Goal: Task Accomplishment & Management: Complete application form

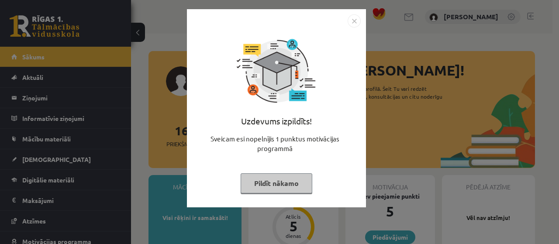
click at [285, 179] on button "Pildīt nākamo" at bounding box center [277, 183] width 72 height 20
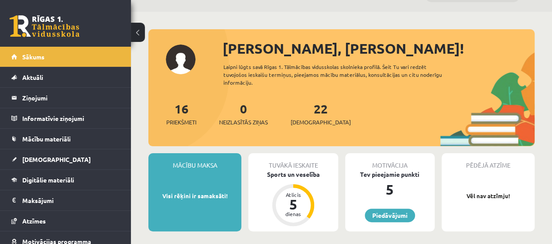
scroll to position [15, 0]
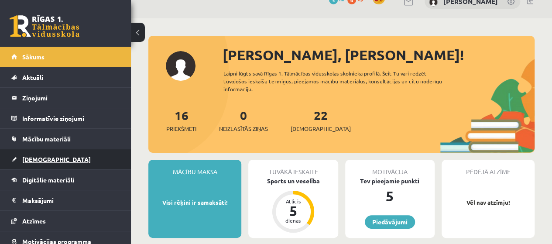
click at [43, 155] on span "[DEMOGRAPHIC_DATA]" at bounding box center [56, 159] width 69 height 8
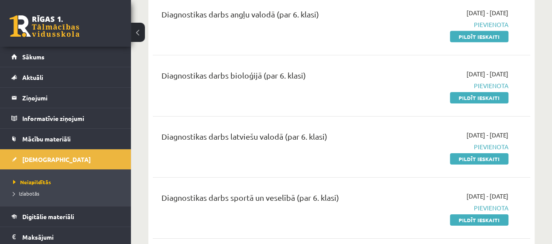
scroll to position [1408, 0]
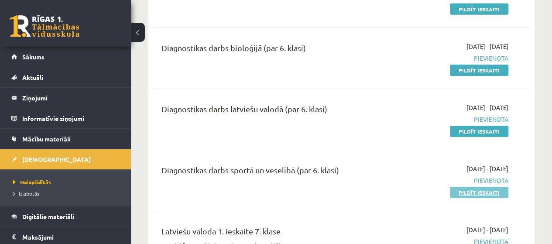
click at [476, 187] on link "Pildīt ieskaiti" at bounding box center [479, 192] width 59 height 11
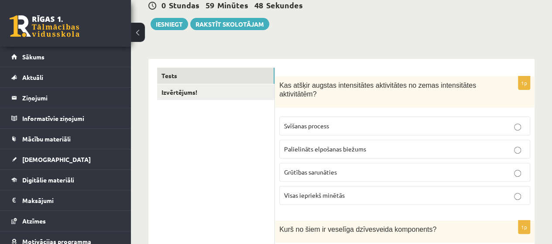
scroll to position [100, 0]
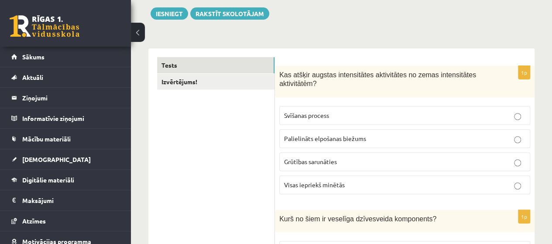
click at [332, 186] on span "Visas iepriekš minētās" at bounding box center [314, 185] width 61 height 8
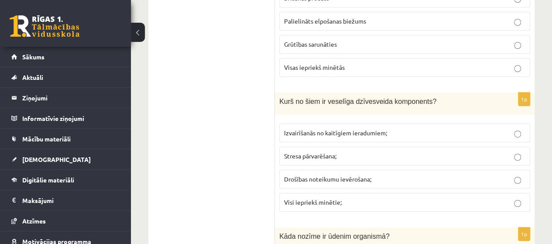
scroll to position [235, 0]
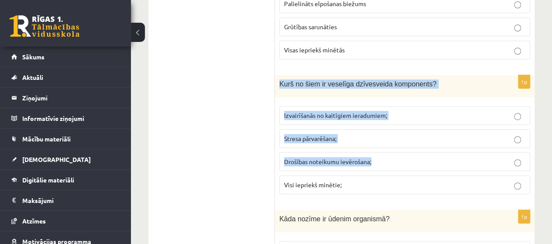
drag, startPoint x: 279, startPoint y: 79, endPoint x: 457, endPoint y: 155, distance: 193.4
click at [457, 154] on div "1p Kurš no šiem ir veselīga dzīvesveida komponents? Izvairīšanās no kaitīgiem i…" at bounding box center [405, 138] width 260 height 126
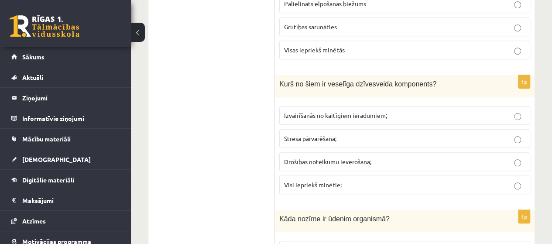
click at [322, 116] on span "Izvairīšanās no kaitīgiem ieradumiem;" at bounding box center [335, 115] width 103 height 8
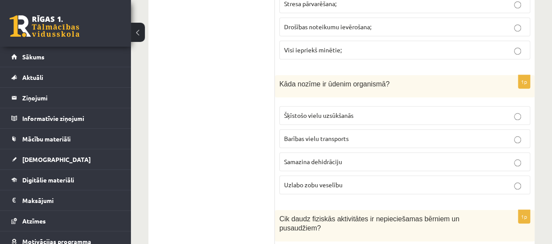
scroll to position [374, 0]
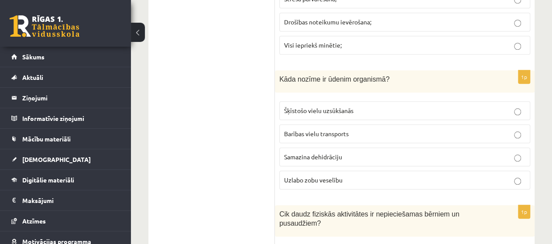
click at [315, 176] on span "Uzlabo zobu veselību" at bounding box center [313, 180] width 59 height 8
click at [317, 107] on span "Šķīstošo vielu uzsūkšanās" at bounding box center [318, 111] width 69 height 8
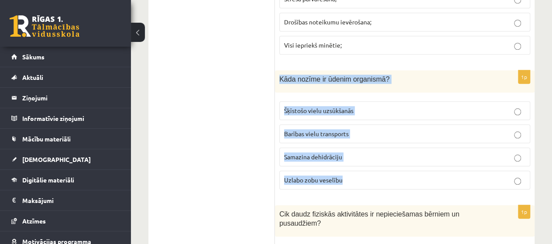
drag, startPoint x: 277, startPoint y: 72, endPoint x: 440, endPoint y: 183, distance: 197.2
click at [440, 183] on div "1p Kāda nozīme ir ūdenim organismā? Šķīstošo vielu uzsūkšanās Barības vielu tra…" at bounding box center [405, 133] width 260 height 126
copy div "Kāda nozīme ir ūdenim organismā? Šķīstošo vielu uzsūkšanās Barības vielu transp…"
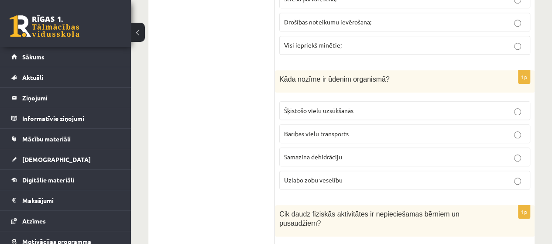
click at [450, 131] on p "Barības vielu transports" at bounding box center [405, 133] width 242 height 9
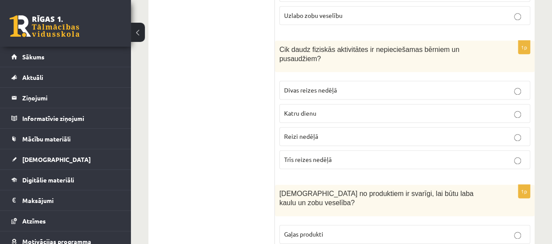
scroll to position [550, 0]
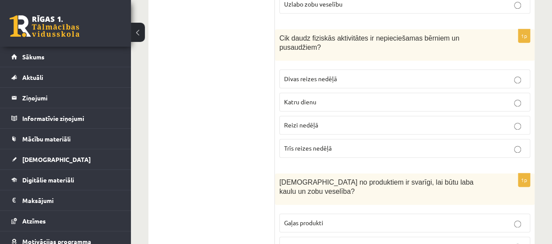
click at [324, 97] on p "Katru dienu" at bounding box center [405, 101] width 242 height 9
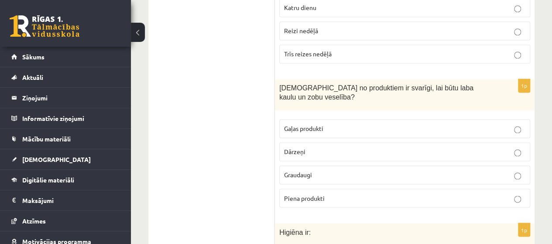
scroll to position [699, 0]
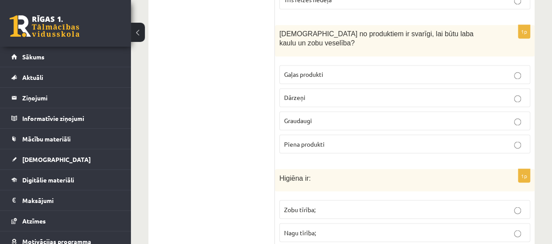
drag, startPoint x: 273, startPoint y: 22, endPoint x: 473, endPoint y: 18, distance: 200.9
copy div "Izvērtējums! 1p Kas atšķir augstas intensitātes aktivitātes no zemas intensitāt…"
click at [331, 93] on p "Dārzeņi" at bounding box center [405, 97] width 242 height 9
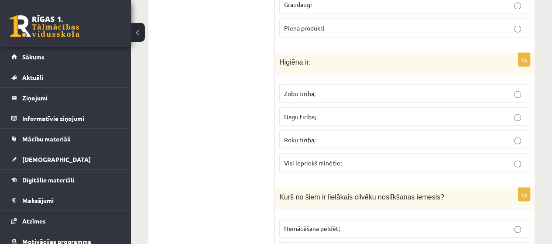
scroll to position [804, 0]
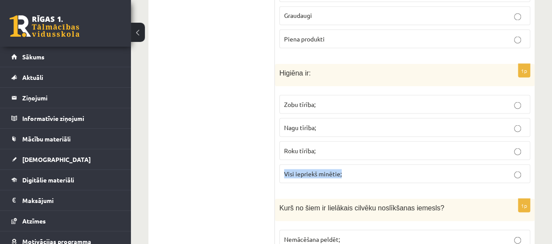
click at [515, 164] on label "Visi iepriekš minētie;" at bounding box center [404, 173] width 251 height 19
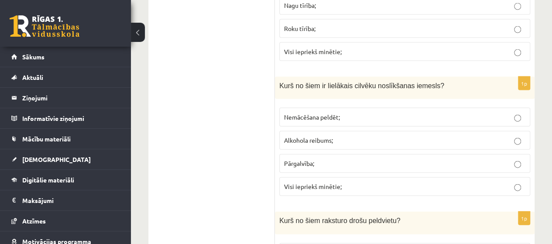
scroll to position [931, 0]
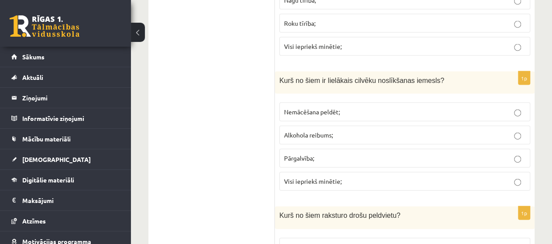
click at [338, 154] on p "Pārgalvība;" at bounding box center [405, 158] width 242 height 9
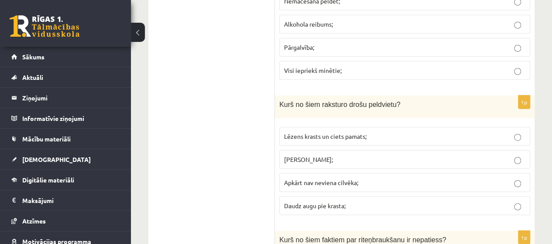
scroll to position [1052, 0]
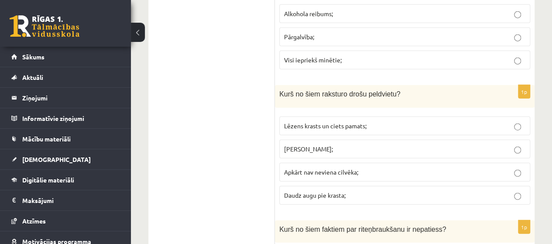
click at [352, 191] on p "Daudz augu pie krasta;" at bounding box center [405, 195] width 242 height 9
click at [348, 122] on span "Lēzens krasts un ciets pamats;" at bounding box center [325, 126] width 83 height 8
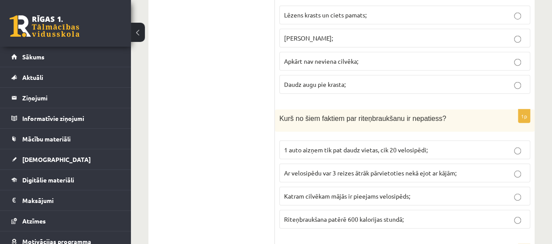
scroll to position [1196, 0]
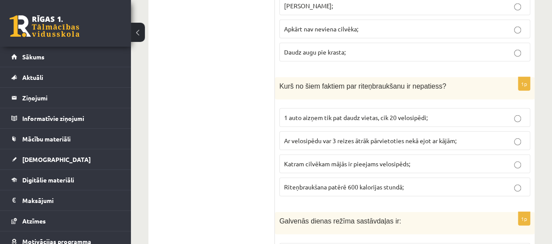
click at [348, 114] on span "1 auto aizņem tik pat daudz vietas, cik 20 velosipēdi;" at bounding box center [356, 118] width 144 height 8
click at [428, 137] on span "Ar velosipēdu var 3 reizes ātrāk pārvietoties nekā ejot ar kājām;" at bounding box center [370, 141] width 173 height 8
click at [419, 159] on p "Katram cilvēkam mājās ir pieejams velosipēds;" at bounding box center [405, 163] width 242 height 9
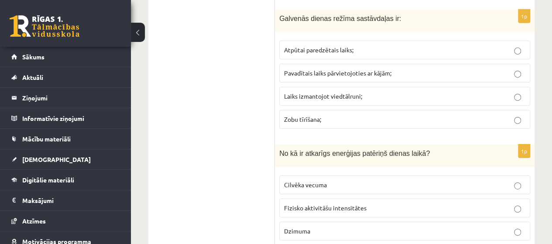
scroll to position [1371, 0]
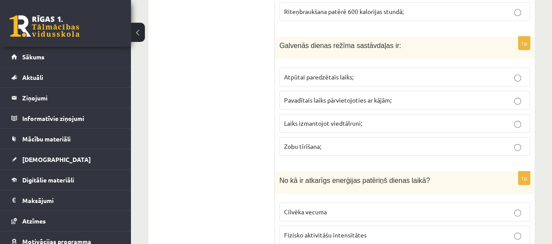
click at [386, 142] on p "Zobu tīrīšana;" at bounding box center [405, 146] width 242 height 9
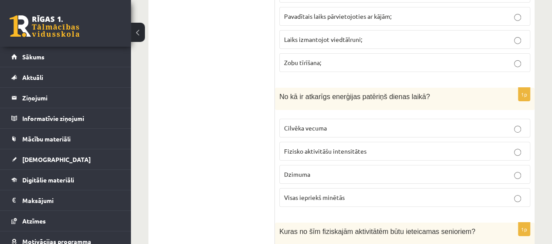
scroll to position [1466, 0]
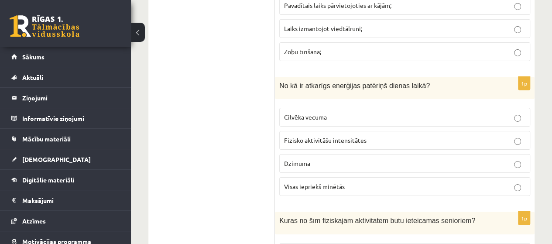
click at [347, 131] on label "Fizisko aktivitāšu intensitātes" at bounding box center [404, 140] width 251 height 19
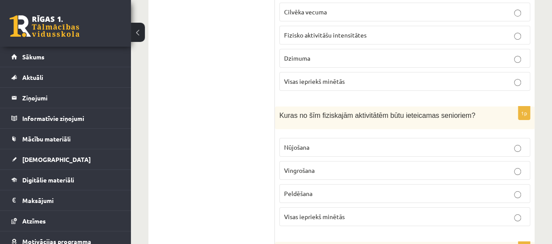
scroll to position [1577, 0]
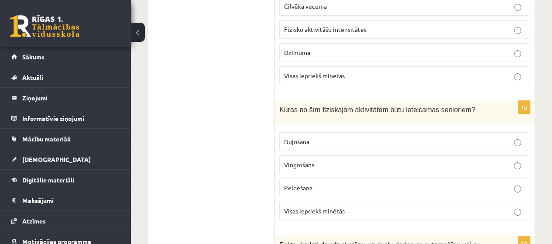
click at [346, 137] on p "Nūjošana" at bounding box center [405, 141] width 242 height 9
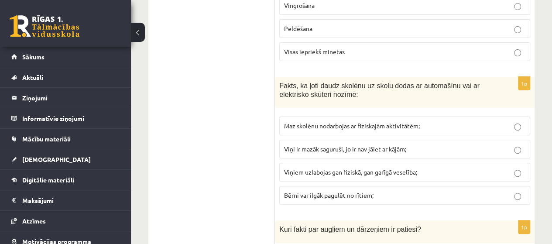
scroll to position [1715, 0]
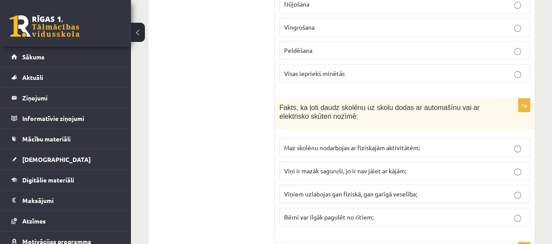
click at [313, 144] on span "Maz skolēnu nodarbojas ar fiziskajām aktivitātēm;" at bounding box center [352, 148] width 136 height 8
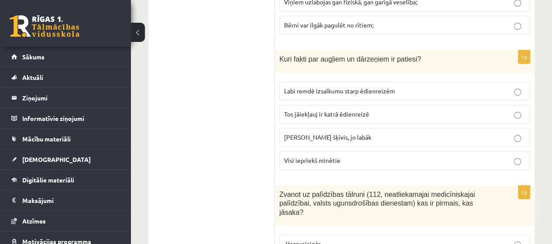
scroll to position [1912, 0]
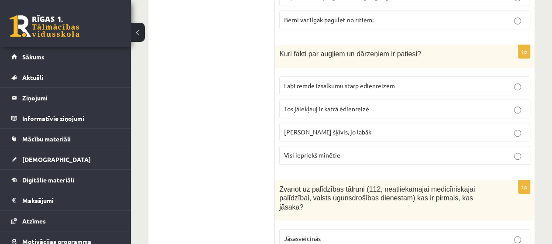
click at [374, 81] on p "Labi remdē izsalkumu starp ēdienreizēm" at bounding box center [405, 85] width 242 height 9
click at [340, 151] on span "Visi iepriekš minētie" at bounding box center [312, 155] width 56 height 8
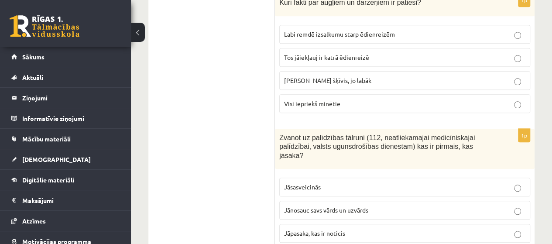
scroll to position [1969, 0]
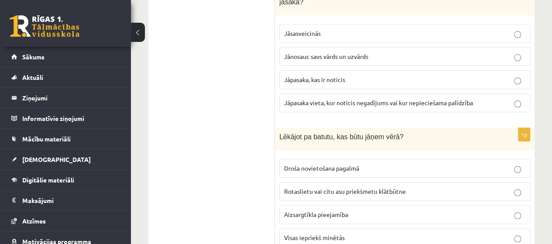
scroll to position [2122, 0]
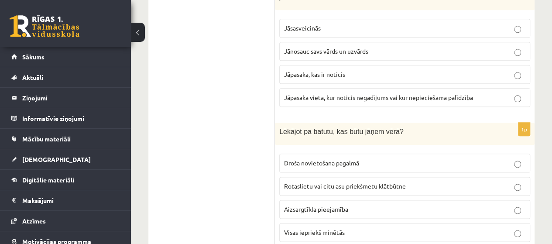
click at [356, 205] on p "Aizsargtīkla pieejamība" at bounding box center [405, 209] width 242 height 9
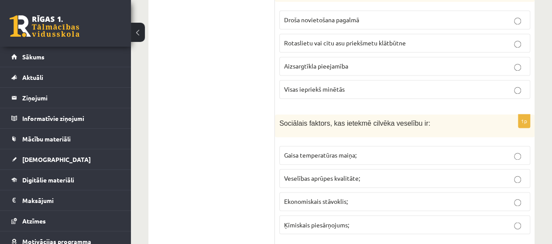
scroll to position [2271, 0]
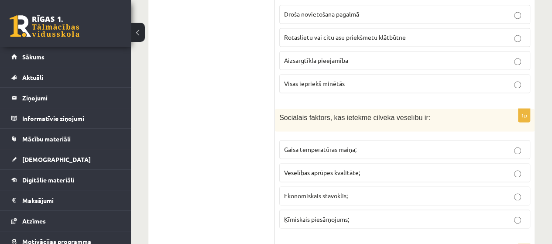
click at [422, 168] on p "Veselības aprūpes kvalitāte;" at bounding box center [405, 172] width 242 height 9
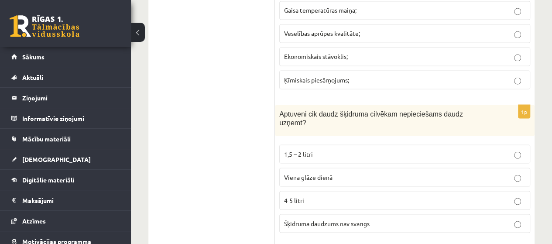
scroll to position [2411, 0]
click at [328, 149] on p "1,5 – 2 litri" at bounding box center [405, 153] width 242 height 9
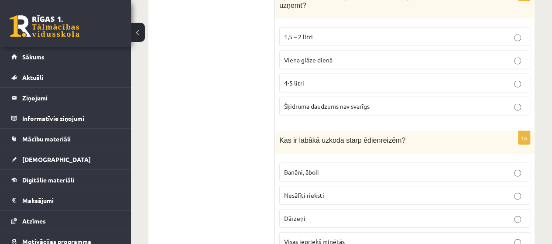
scroll to position [2533, 0]
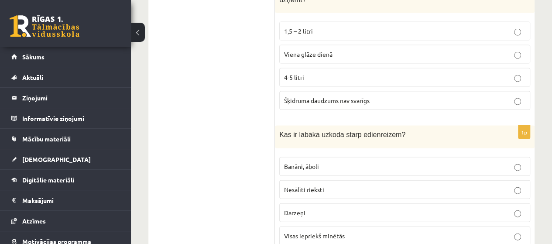
click at [352, 231] on p "Visas iepriekš minētās" at bounding box center [405, 235] width 242 height 9
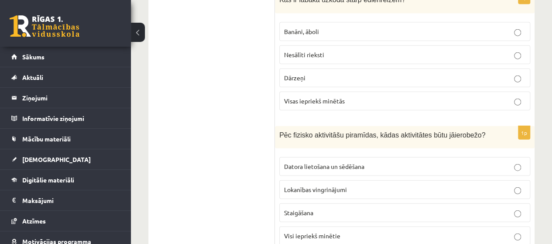
scroll to position [2673, 0]
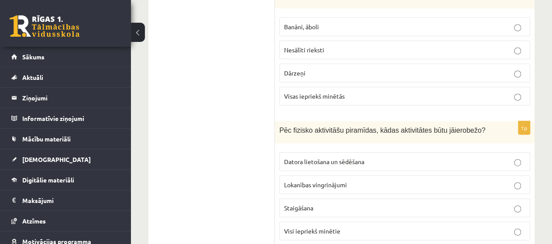
click at [335, 158] on span "Datora lietošana un sēdēšana" at bounding box center [324, 162] width 80 height 8
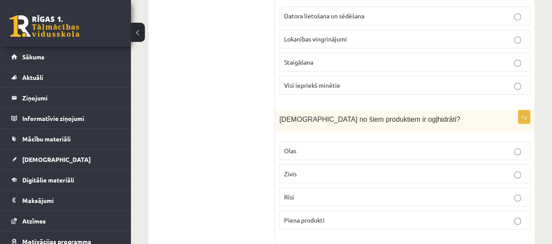
scroll to position [2840, 0]
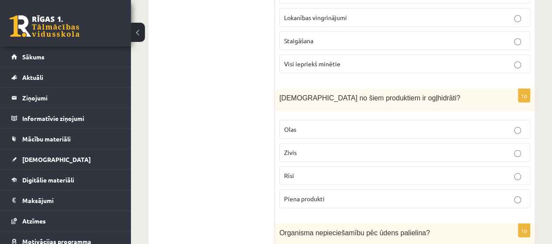
click at [374, 194] on p "Piena produkti" at bounding box center [405, 198] width 242 height 9
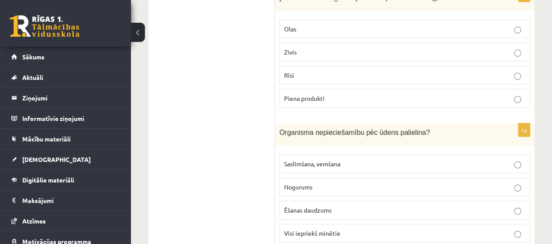
scroll to position [2957, 0]
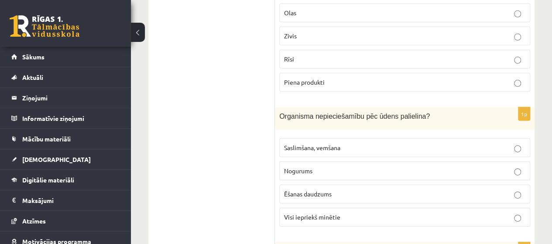
click at [326, 166] on p "Nogurums" at bounding box center [405, 170] width 242 height 9
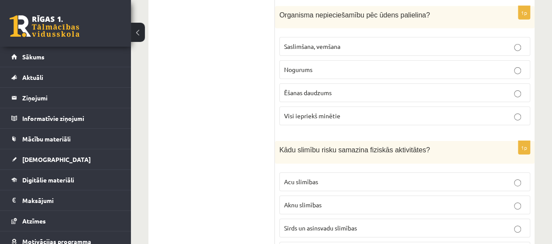
scroll to position [3064, 0]
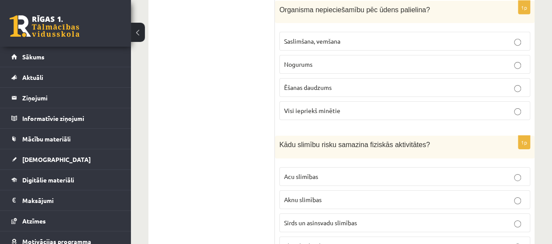
click at [338, 219] on span "Sirds un asinsvadu slimības" at bounding box center [320, 223] width 73 height 8
click at [330, 242] on p "Elpceļu slimības" at bounding box center [405, 246] width 242 height 9
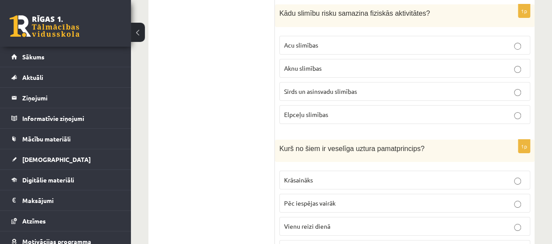
scroll to position [3203, 0]
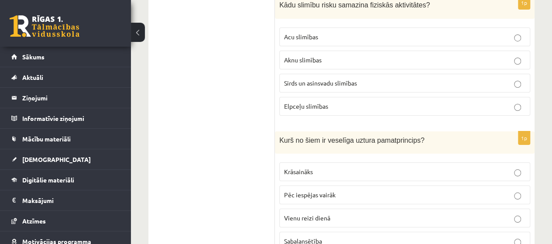
click at [352, 167] on p "Krāsaināks" at bounding box center [405, 171] width 242 height 9
click at [332, 237] on p "Sabalansētība" at bounding box center [405, 241] width 242 height 9
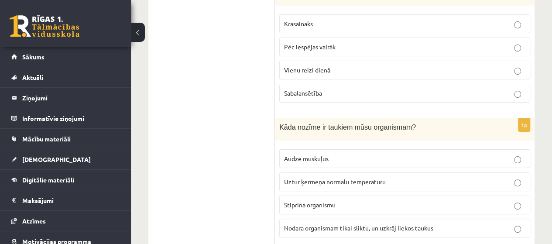
scroll to position [3360, 0]
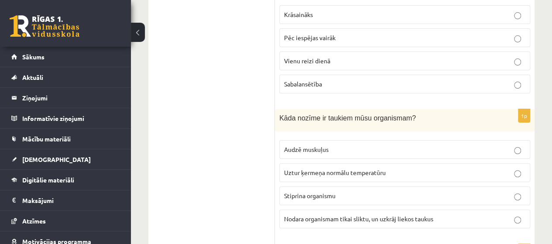
click at [365, 169] on span "Uztur ķermeņa normālu temperatūru" at bounding box center [335, 173] width 102 height 8
click at [371, 191] on p "Stiprina organismu" at bounding box center [405, 195] width 242 height 9
click at [369, 169] on span "Uztur ķermeņa normālu temperatūru" at bounding box center [335, 173] width 102 height 8
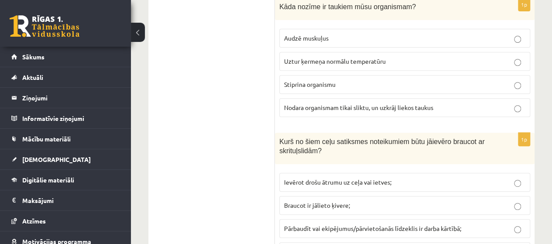
scroll to position [3483, 0]
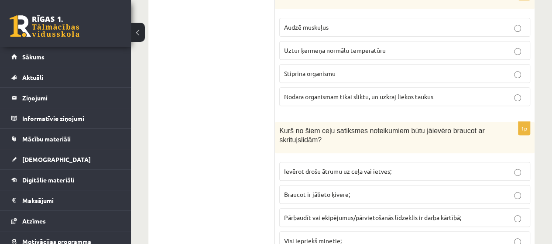
click at [417, 214] on span "Pārbaudīt vai ekipējumus/pārvietošanās līdzeklis ir darba kārtībā;" at bounding box center [372, 218] width 177 height 8
click at [409, 231] on label "Visi iepriekš minētie;" at bounding box center [404, 240] width 251 height 19
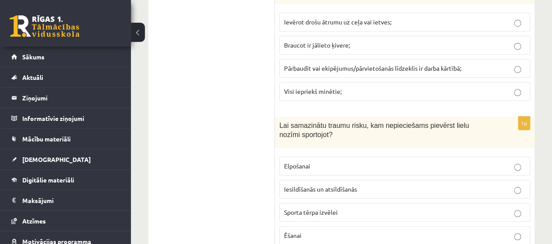
scroll to position [3640, 0]
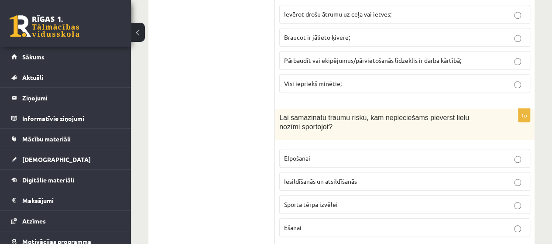
click at [353, 177] on span "Iesildīšanās un atsildīšanās" at bounding box center [320, 181] width 73 height 8
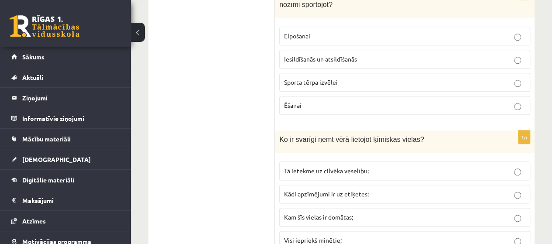
scroll to position [3780, 0]
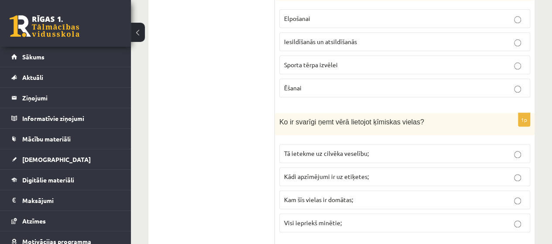
click at [335, 149] on span "Tā ietekme uz cilvēka veselību;" at bounding box center [326, 153] width 85 height 8
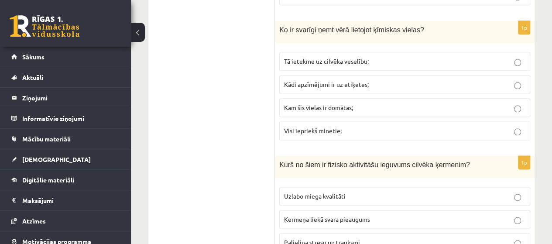
scroll to position [3885, 0]
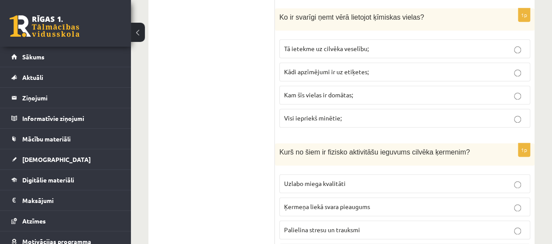
click at [363, 179] on p "Uzlabo miega kvalitāti" at bounding box center [405, 183] width 242 height 9
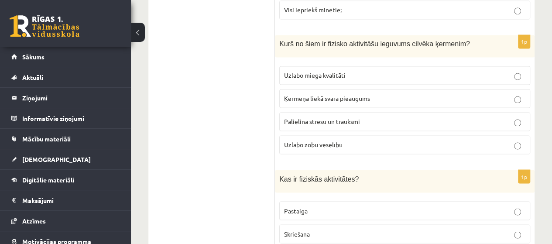
scroll to position [3999, 0]
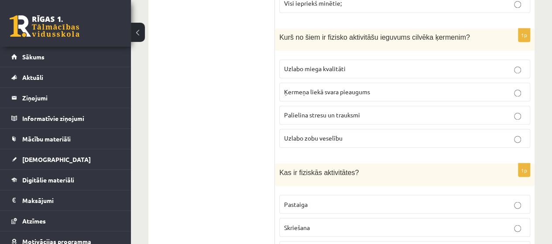
click at [336, 190] on fieldset "Pastaiga Skriešana Mājas uzkopšana visas iepriekš minētās darbības" at bounding box center [404, 237] width 251 height 95
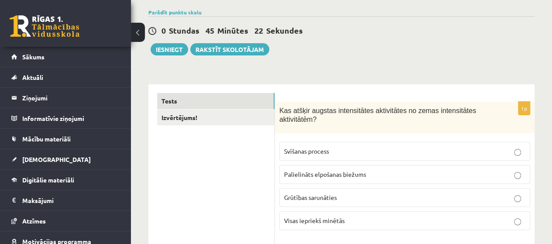
scroll to position [0, 0]
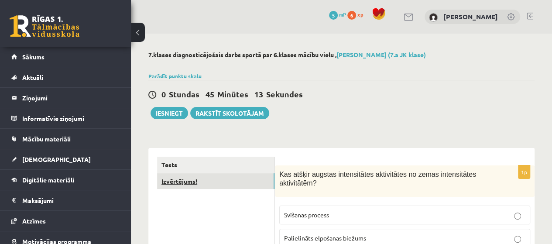
click at [184, 183] on link "Izvērtējums!" at bounding box center [215, 181] width 117 height 16
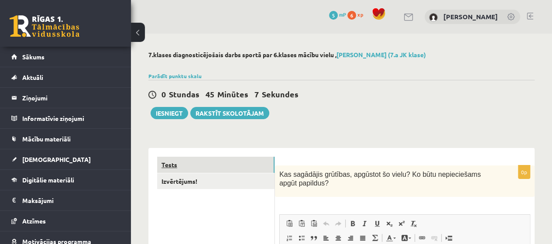
click at [173, 164] on link "Tests" at bounding box center [215, 165] width 117 height 16
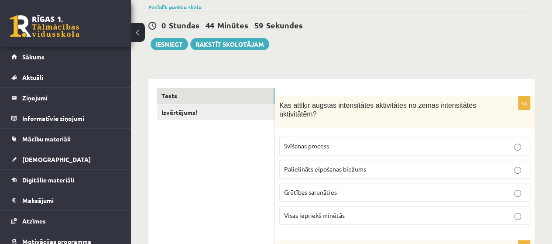
scroll to position [87, 0]
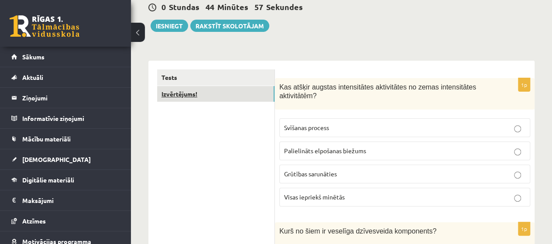
click at [200, 90] on link "Izvērtējums!" at bounding box center [215, 94] width 117 height 16
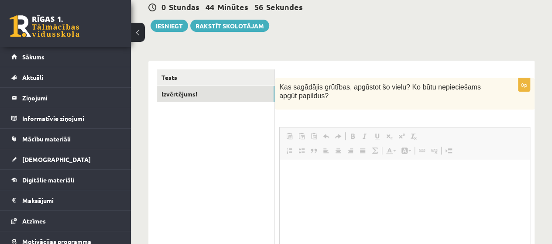
scroll to position [0, 0]
click at [304, 133] on span at bounding box center [301, 136] width 7 height 7
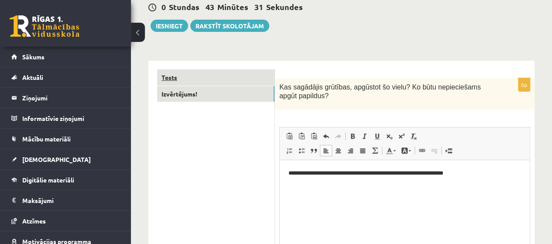
click at [212, 71] on link "Tests" at bounding box center [215, 77] width 117 height 16
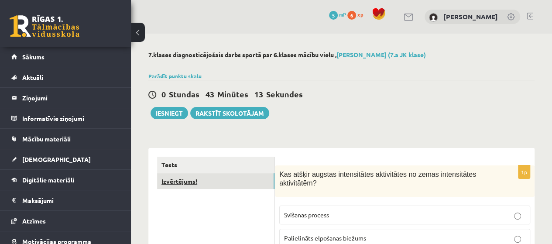
click at [190, 183] on link "Izvērtējums!" at bounding box center [215, 181] width 117 height 16
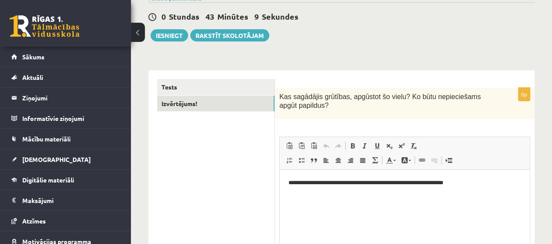
scroll to position [87, 0]
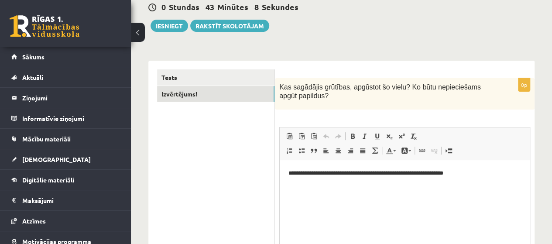
drag, startPoint x: 556, startPoint y: 241, endPoint x: 200, endPoint y: 7, distance: 426.0
click at [480, 166] on html "**********" at bounding box center [405, 173] width 250 height 27
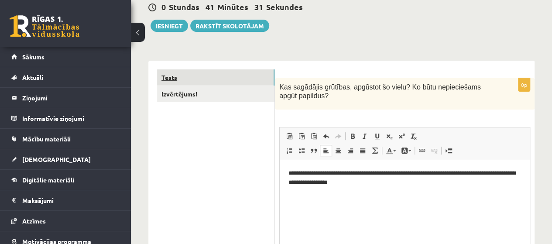
click at [192, 73] on link "Tests" at bounding box center [215, 77] width 117 height 16
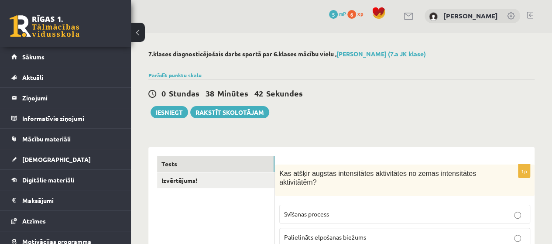
scroll to position [0, 0]
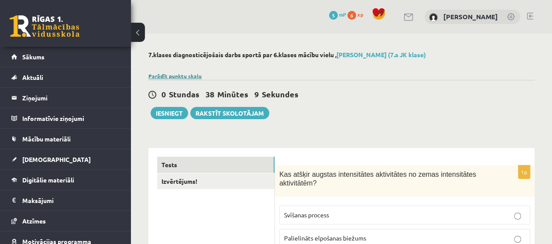
click at [186, 75] on link "Parādīt punktu skalu" at bounding box center [174, 75] width 53 height 7
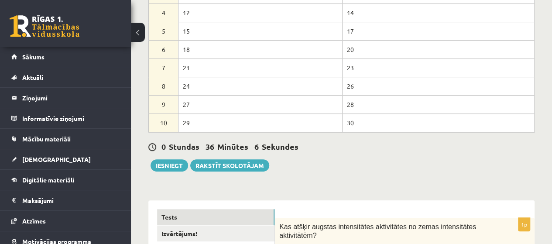
scroll to position [158, 0]
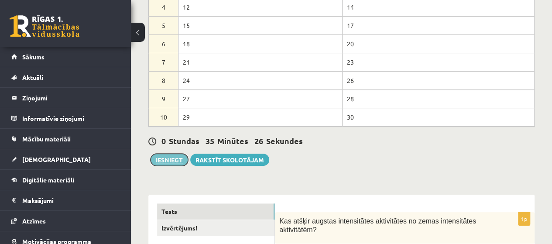
click at [176, 155] on button "Iesniegt" at bounding box center [170, 160] width 38 height 12
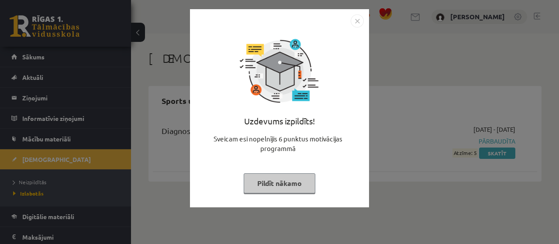
click at [300, 189] on button "Pildīt nākamo" at bounding box center [280, 183] width 72 height 20
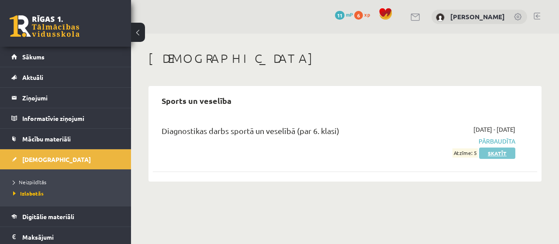
click at [498, 158] on link "Skatīt" at bounding box center [497, 153] width 36 height 11
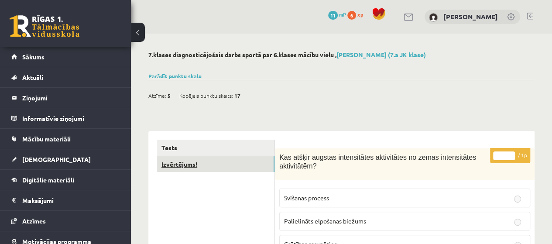
click at [198, 166] on link "Izvērtējums!" at bounding box center [215, 164] width 117 height 16
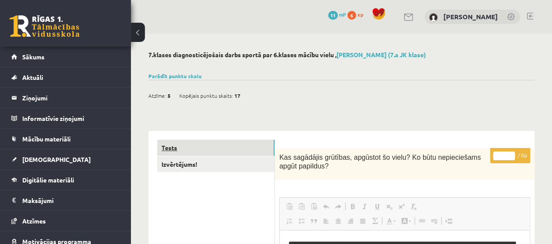
click at [195, 147] on link "Tests" at bounding box center [215, 148] width 117 height 16
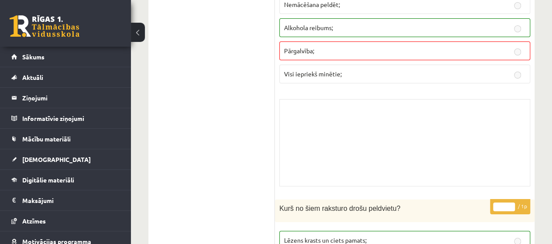
scroll to position [1625, 0]
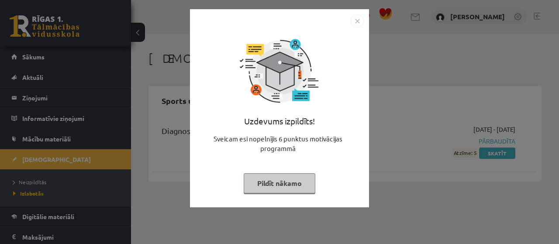
click at [279, 179] on button "Pildīt nākamo" at bounding box center [280, 183] width 72 height 20
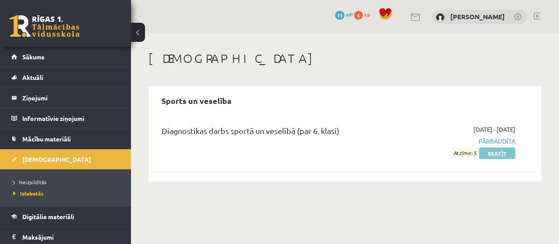
click at [490, 157] on link "Skatīt" at bounding box center [497, 153] width 36 height 11
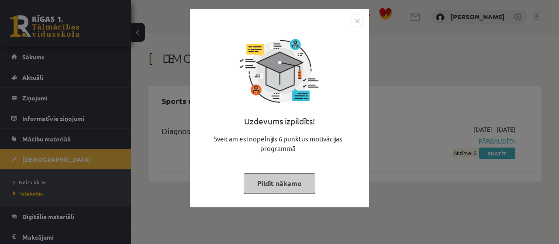
click at [279, 183] on button "Pildīt nākamo" at bounding box center [280, 183] width 72 height 20
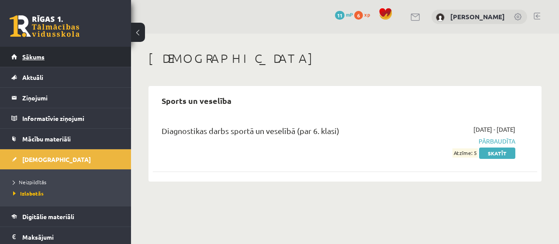
click at [55, 59] on link "Sākums" at bounding box center [65, 57] width 109 height 20
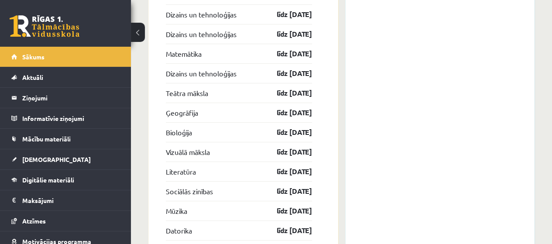
scroll to position [1817, 0]
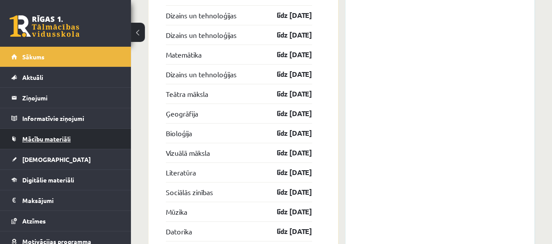
click at [48, 141] on span "Mācību materiāli" at bounding box center [46, 139] width 48 height 8
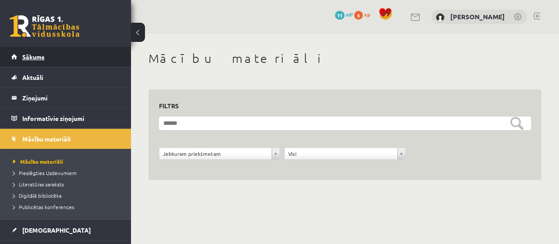
click at [48, 65] on link "Sākums" at bounding box center [65, 57] width 109 height 20
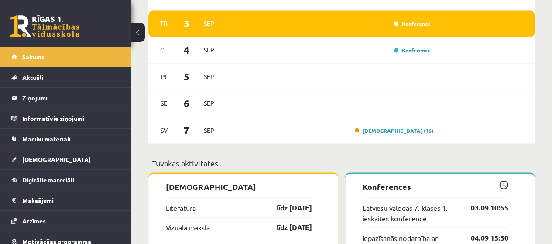
scroll to position [724, 0]
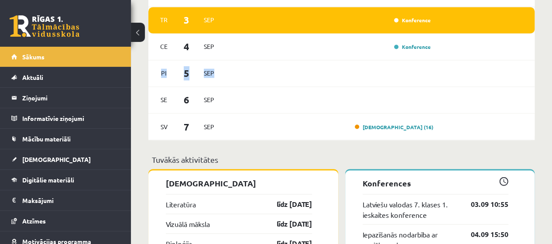
drag, startPoint x: 552, startPoint y: 83, endPoint x: 549, endPoint y: 60, distance: 23.0
click at [423, 126] on link "Ieskaite (16)" at bounding box center [394, 126] width 79 height 7
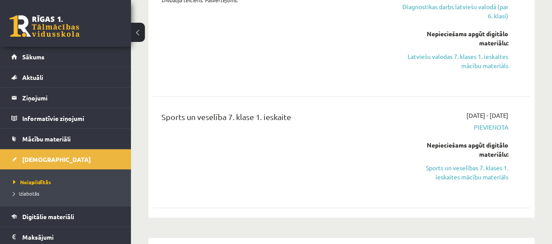
scroll to position [1636, 0]
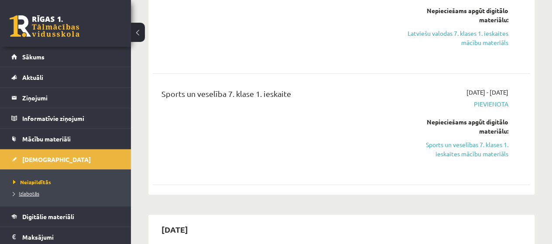
click at [35, 190] on span "Izlabotās" at bounding box center [26, 193] width 26 height 7
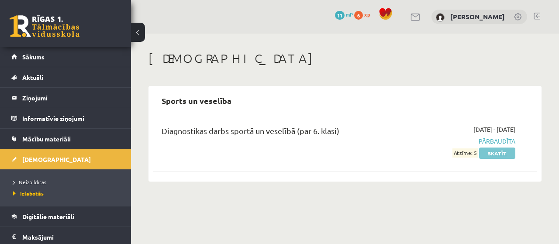
click at [507, 150] on link "Skatīt" at bounding box center [497, 153] width 36 height 11
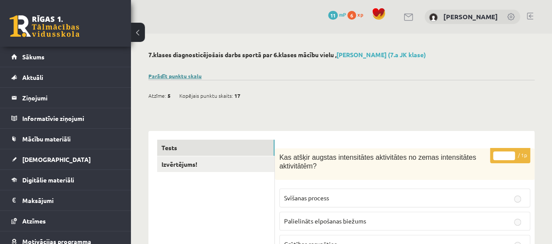
click at [186, 76] on link "Parādīt punktu skalu" at bounding box center [174, 75] width 53 height 7
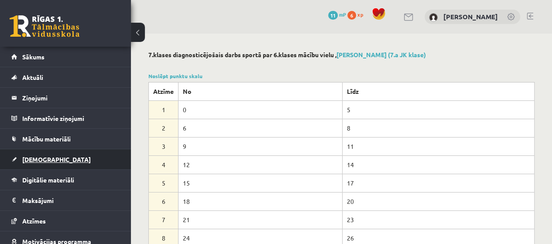
click at [45, 152] on link "[DEMOGRAPHIC_DATA]" at bounding box center [65, 159] width 109 height 20
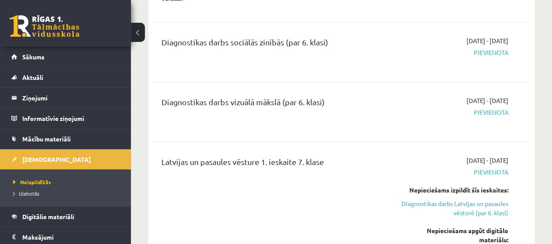
scroll to position [2006, 0]
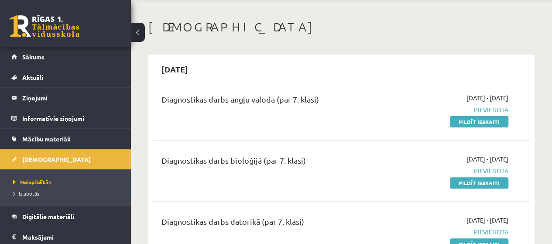
scroll to position [0, 0]
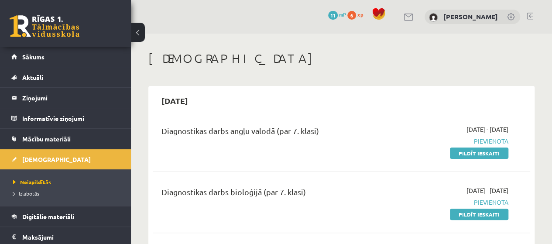
click at [368, 13] on link "6 xp" at bounding box center [358, 14] width 20 height 7
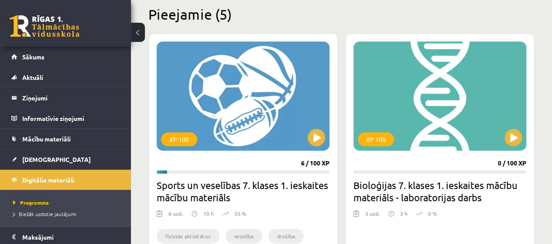
scroll to position [220, 0]
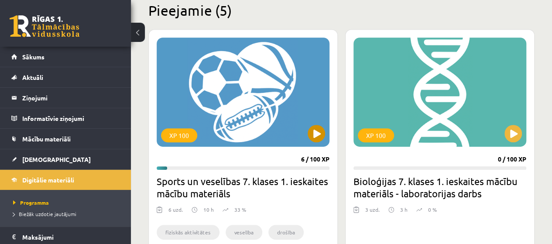
click at [221, 131] on div "XP 100" at bounding box center [243, 92] width 173 height 109
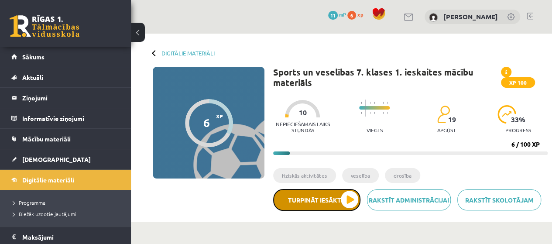
click at [344, 201] on button "Turpināt iesākto" at bounding box center [316, 200] width 87 height 22
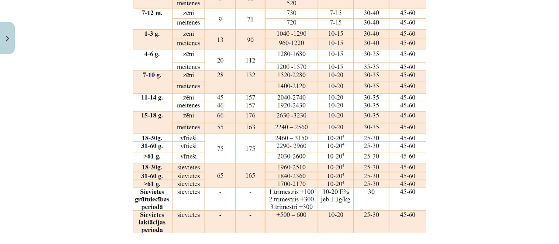
scroll to position [1007, 0]
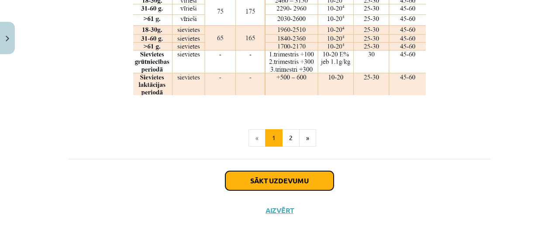
click at [274, 177] on button "Sākt uzdevumu" at bounding box center [279, 180] width 108 height 19
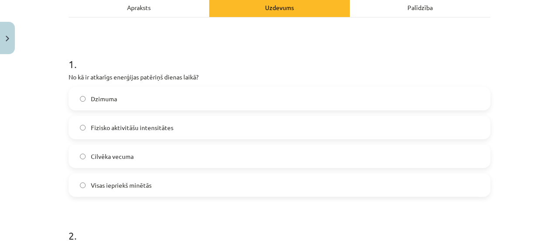
scroll to position [144, 0]
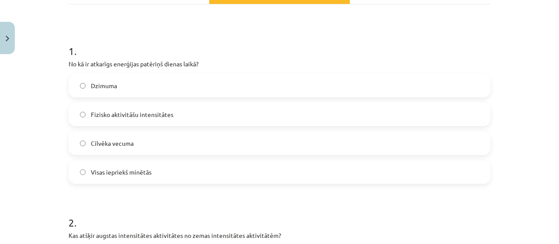
click at [148, 116] on span "Fizisko aktivitāšu intensitātes" at bounding box center [132, 114] width 83 height 9
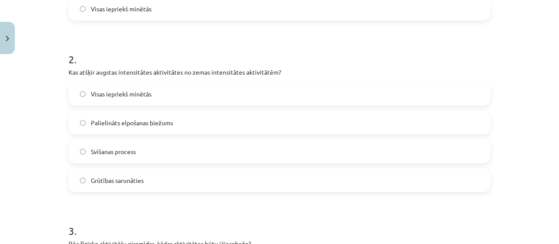
scroll to position [319, 0]
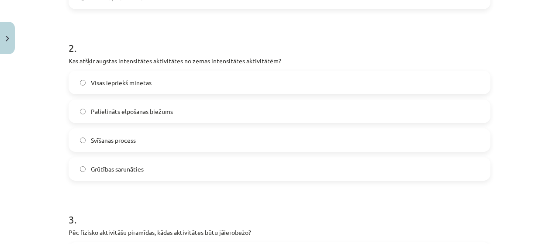
click at [175, 110] on label "Palielināts elpošanas biežums" at bounding box center [279, 111] width 420 height 22
click at [292, 84] on label "Visas iepriekš minētās" at bounding box center [279, 83] width 420 height 22
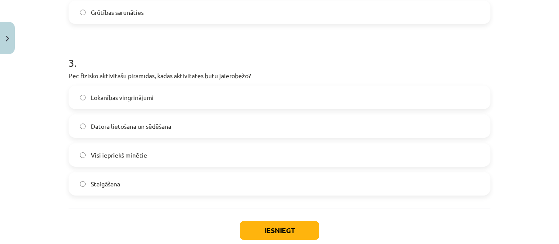
scroll to position [493, 0]
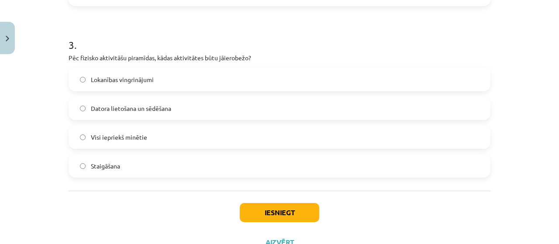
click at [159, 81] on label "Lokanības vingrinājumi" at bounding box center [279, 80] width 420 height 22
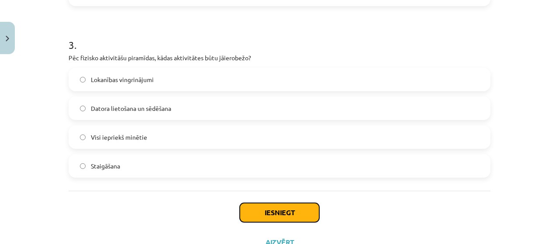
click at [279, 208] on button "Iesniegt" at bounding box center [279, 212] width 79 height 19
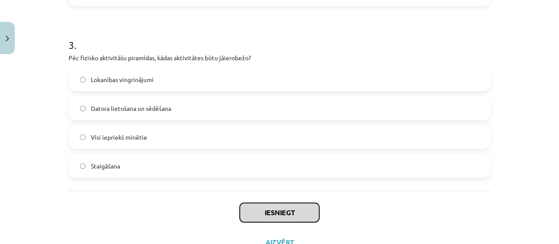
click at [279, 208] on button "Iesniegt" at bounding box center [279, 212] width 79 height 19
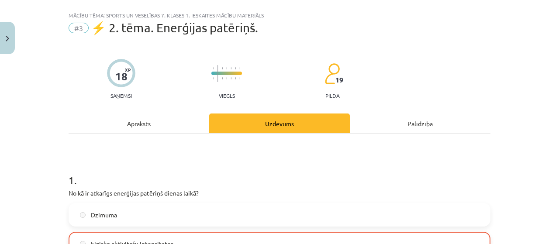
scroll to position [0, 0]
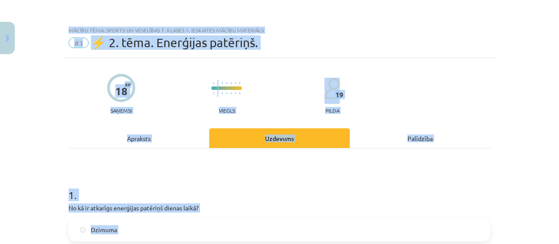
drag, startPoint x: 17, startPoint y: 42, endPoint x: 0, endPoint y: 23, distance: 25.4
click at [6, 38] on div "Mācību tēma: Sports un veselības 7. klases 1. ieskaites mācību materiāls #3 ⚡ 2…" at bounding box center [279, 122] width 559 height 244
click at [4, 29] on button "Close" at bounding box center [7, 38] width 15 height 32
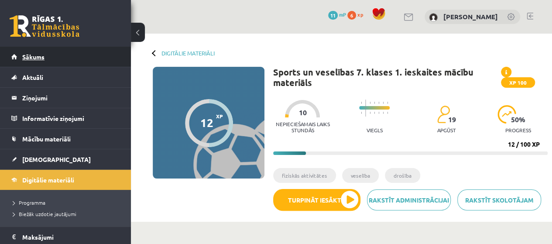
click at [66, 59] on link "Sākums" at bounding box center [65, 57] width 109 height 20
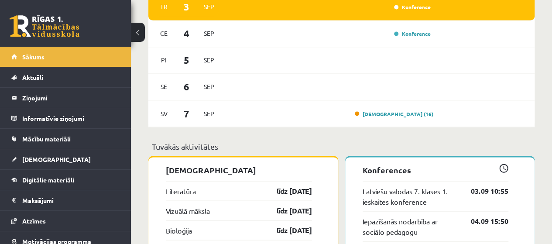
scroll to position [741, 0]
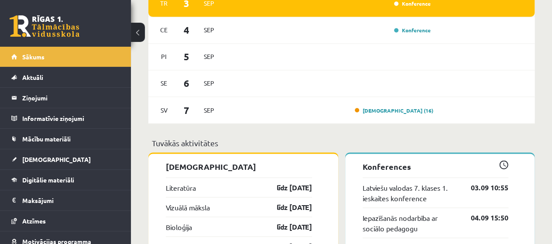
click at [346, 14] on div "[DATE] Konference" at bounding box center [341, 3] width 386 height 27
click at [421, 3] on link "Konference" at bounding box center [412, 3] width 37 height 7
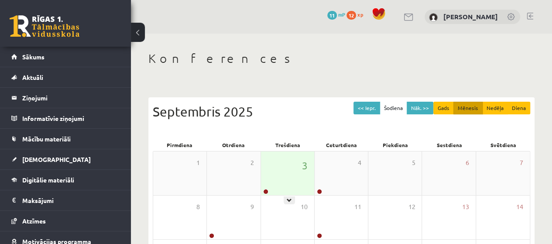
click at [289, 193] on div "3" at bounding box center [287, 174] width 53 height 44
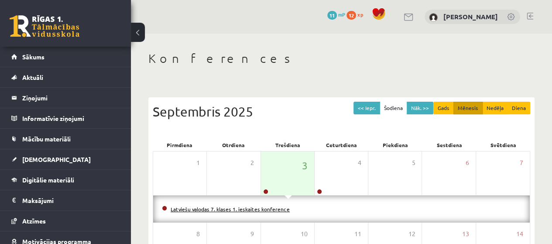
click at [250, 209] on link "Latviešu valodas 7. klases 1. ieskaites konference" at bounding box center [230, 209] width 119 height 7
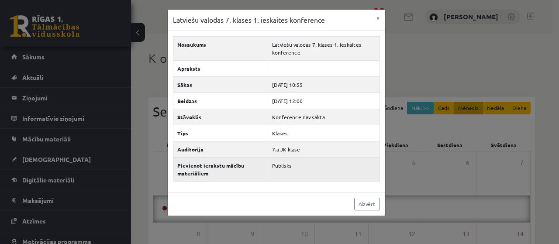
click at [317, 163] on td "Publisks" at bounding box center [323, 169] width 111 height 24
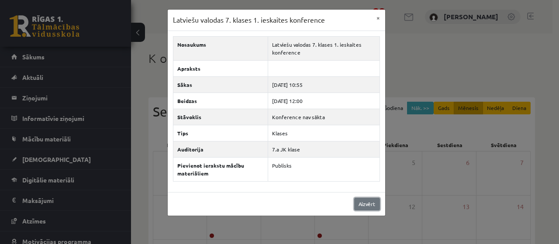
click at [364, 199] on link "Aizvērt" at bounding box center [367, 204] width 26 height 13
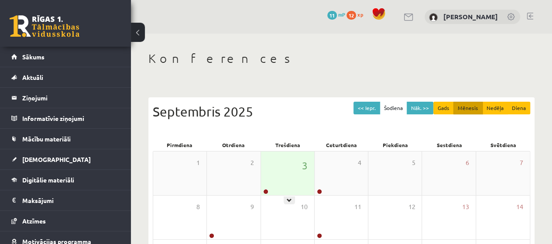
click at [306, 177] on div "3" at bounding box center [287, 174] width 53 height 44
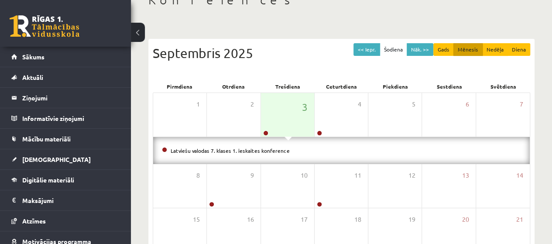
scroll to position [59, 0]
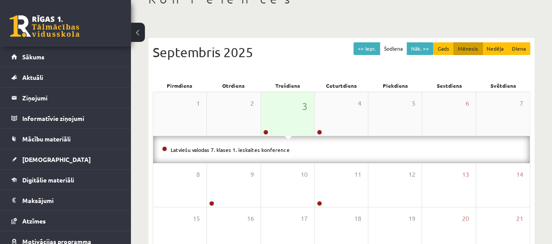
click at [275, 124] on div "3" at bounding box center [287, 114] width 53 height 44
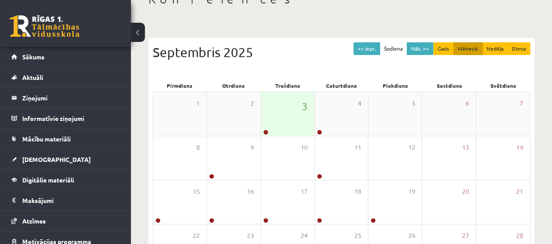
click at [275, 124] on div "3" at bounding box center [287, 114] width 53 height 44
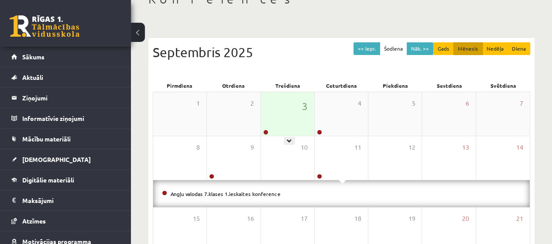
click at [287, 116] on div "3" at bounding box center [287, 114] width 53 height 44
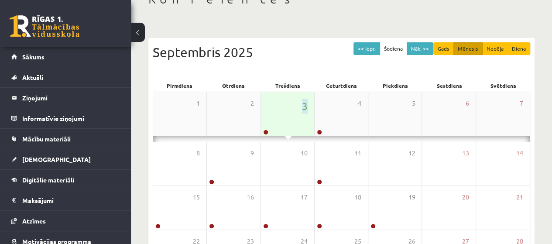
click at [287, 116] on div "3" at bounding box center [287, 114] width 53 height 44
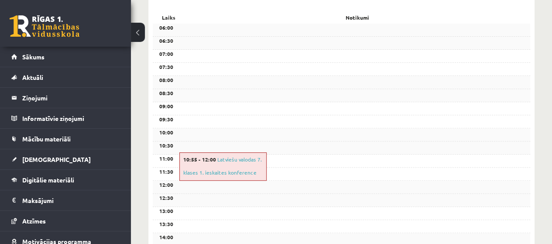
scroll to position [123, 0]
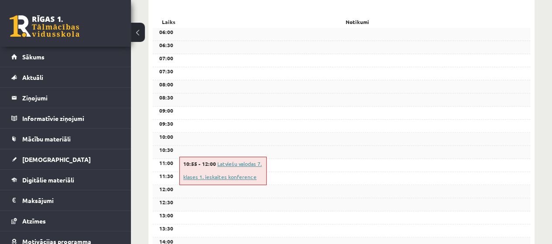
click at [239, 177] on link "Latviešu valodas 7. klases 1. ieskaites konference" at bounding box center [222, 170] width 79 height 20
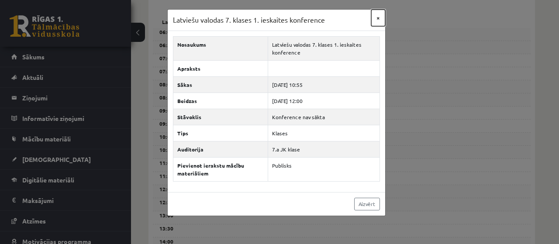
click at [380, 17] on button "×" at bounding box center [378, 18] width 14 height 17
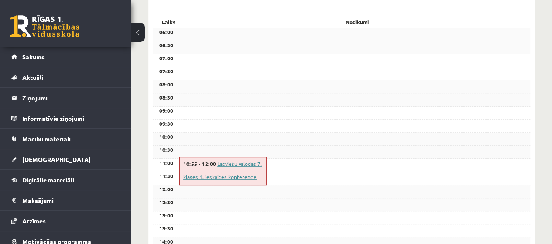
click at [230, 176] on link "Latviešu valodas 7. klases 1. ieskaites konference" at bounding box center [222, 170] width 79 height 20
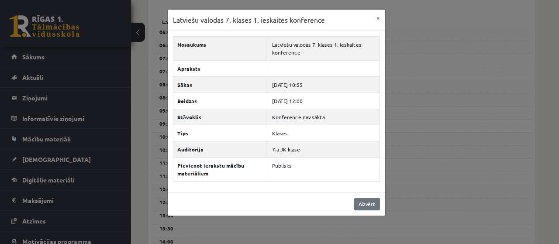
drag, startPoint x: 353, startPoint y: 197, endPoint x: 362, endPoint y: 200, distance: 9.1
click at [362, 200] on div "Aizvērt" at bounding box center [276, 204] width 217 height 24
click at [362, 200] on link "Aizvērt" at bounding box center [367, 204] width 26 height 13
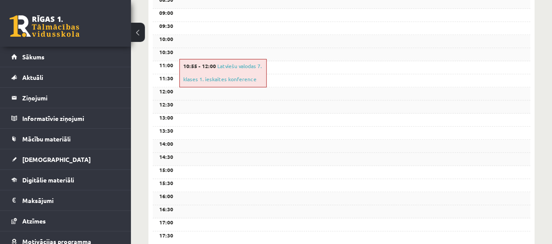
scroll to position [202, 0]
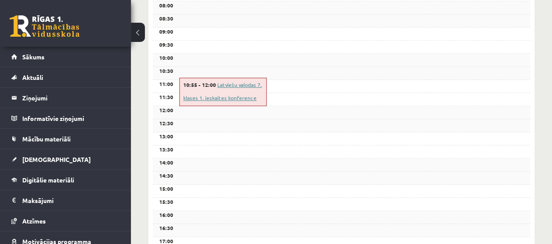
click at [241, 97] on link "Latviešu valodas 7. klases 1. ieskaites konference" at bounding box center [222, 91] width 79 height 20
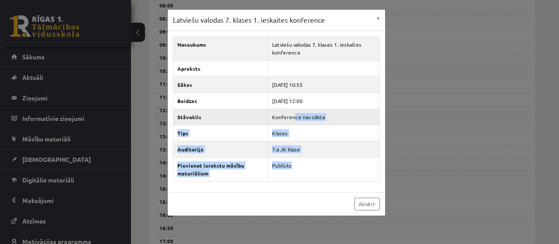
drag, startPoint x: 314, startPoint y: 160, endPoint x: 294, endPoint y: 119, distance: 45.5
click at [294, 119] on tbody "Nosaukums Latviešu valodas 7. klases 1. ieskaites konference Apraksts Sākas 202…" at bounding box center [276, 108] width 207 height 145
click at [381, 14] on button "×" at bounding box center [378, 18] width 14 height 17
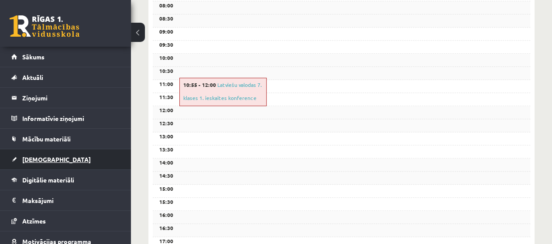
click at [43, 154] on link "[DEMOGRAPHIC_DATA]" at bounding box center [65, 159] width 109 height 20
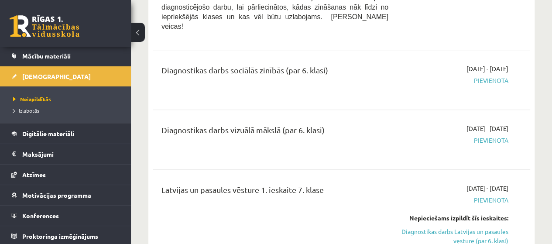
scroll to position [1974, 0]
click at [495, 135] on span "Pievienota" at bounding box center [455, 139] width 107 height 9
click at [490, 123] on div "2025-09-16 - 2025-09-30 Pievienota" at bounding box center [455, 138] width 120 height 31
click at [490, 135] on span "Pievienota" at bounding box center [455, 139] width 107 height 9
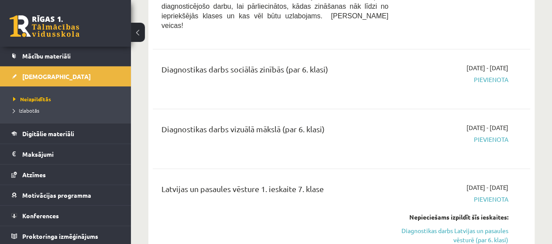
click at [485, 134] on div "Diagnostikas darbs vizuālā mākslā (par 6. klasi) 2025-09-16 - 2025-09-30 Pievie…" at bounding box center [342, 138] width 378 height 49
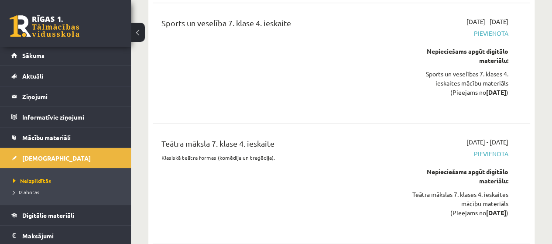
scroll to position [0, 0]
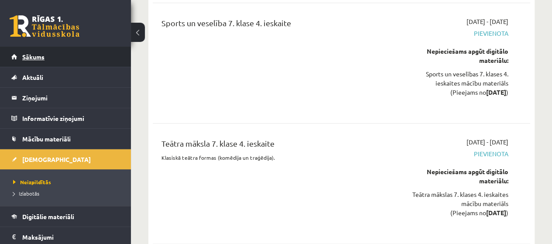
click at [61, 52] on link "Sākums" at bounding box center [65, 57] width 109 height 20
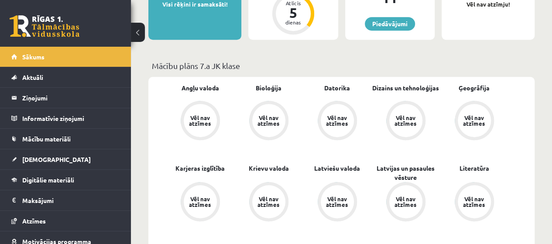
scroll to position [427, 0]
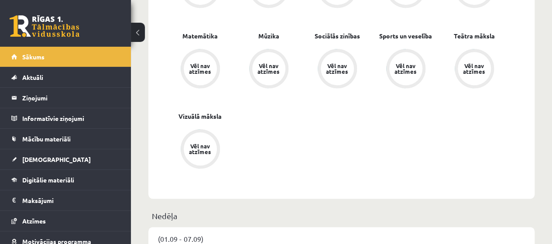
click at [310, 176] on div "Angļu valoda Vēl nav atzīmes Bioloģija Vēl nav atzīmes [GEOGRAPHIC_DATA] Vēl na…" at bounding box center [337, 31] width 343 height 322
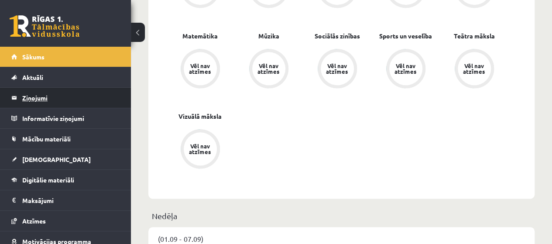
click at [45, 99] on legend "Ziņojumi 0" at bounding box center [71, 98] width 98 height 20
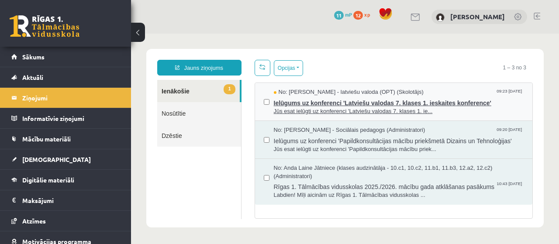
click at [301, 100] on span "Ielūgums uz konferenci 'Latviešu valodas 7. klases 1. ieskaites konference'" at bounding box center [399, 102] width 250 height 11
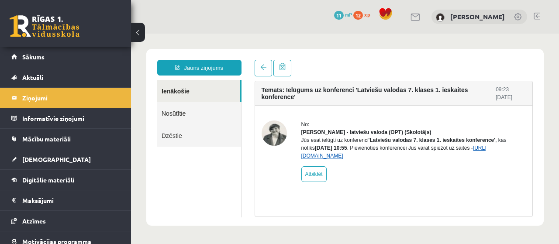
click at [371, 159] on link "[URL][DOMAIN_NAME]" at bounding box center [393, 152] width 185 height 14
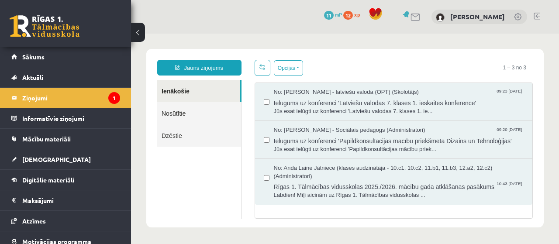
click at [48, 93] on legend "Ziņojumi 1" at bounding box center [71, 98] width 98 height 20
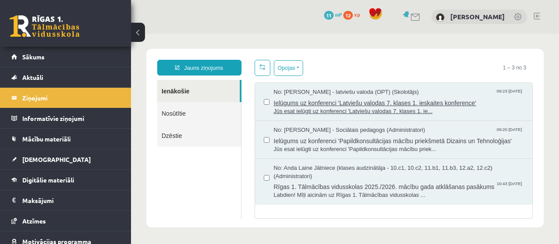
click at [345, 100] on span "Ielūgums uz konferenci 'Latviešu valodas 7. klases 1. ieskaites konference'" at bounding box center [399, 102] width 250 height 11
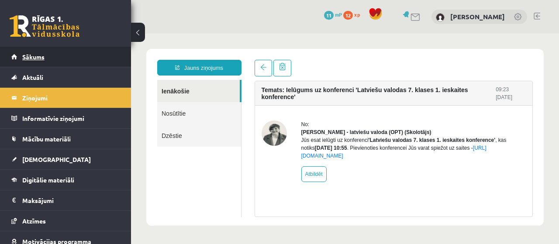
click at [61, 56] on link "Sākums" at bounding box center [65, 57] width 109 height 20
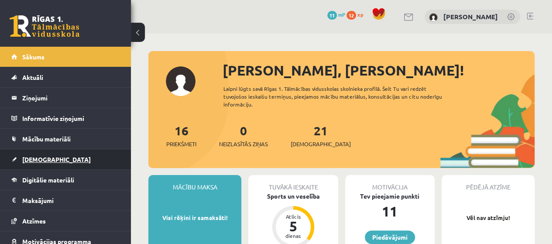
click at [53, 153] on link "[DEMOGRAPHIC_DATA]" at bounding box center [65, 159] width 109 height 20
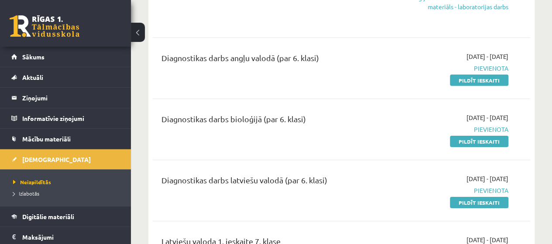
scroll to position [1354, 0]
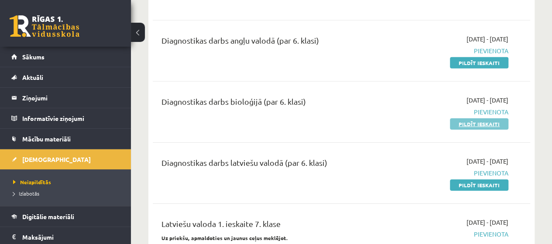
click at [480, 118] on link "Pildīt ieskaiti" at bounding box center [479, 123] width 59 height 11
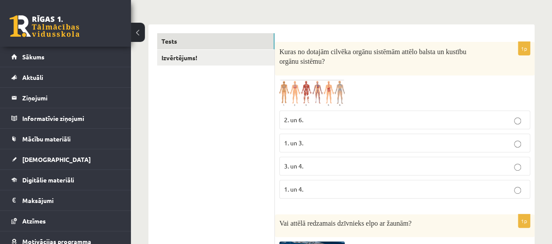
scroll to position [129, 0]
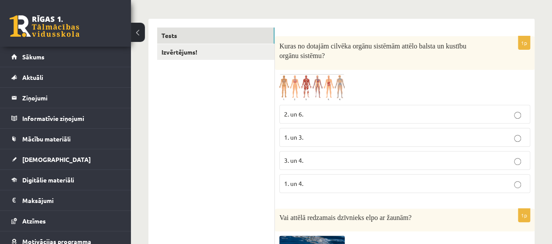
click at [307, 83] on img at bounding box center [312, 87] width 66 height 26
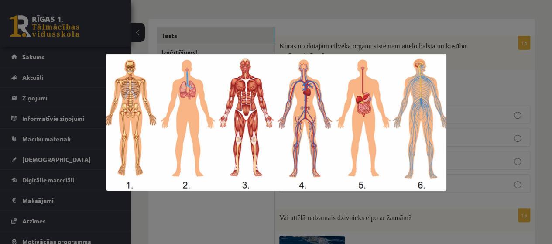
click at [276, 16] on div at bounding box center [276, 122] width 552 height 244
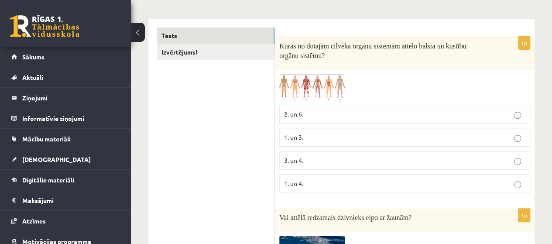
click at [315, 92] on span at bounding box center [313, 95] width 14 height 14
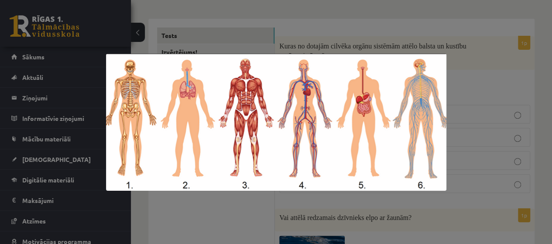
click at [406, 60] on img at bounding box center [276, 122] width 341 height 137
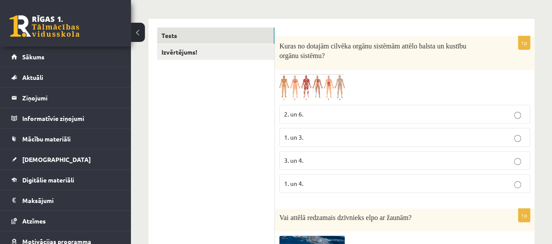
click at [344, 114] on p "2. un 6." at bounding box center [405, 114] width 242 height 9
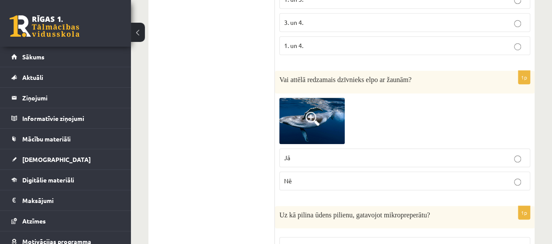
scroll to position [269, 0]
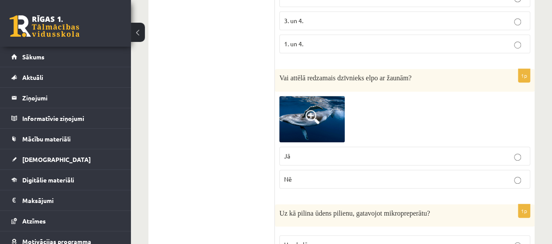
click at [310, 113] on span at bounding box center [313, 117] width 14 height 14
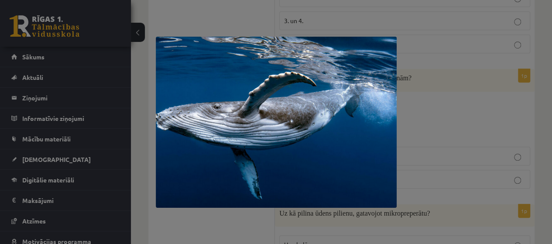
click at [270, 137] on img at bounding box center [276, 122] width 241 height 171
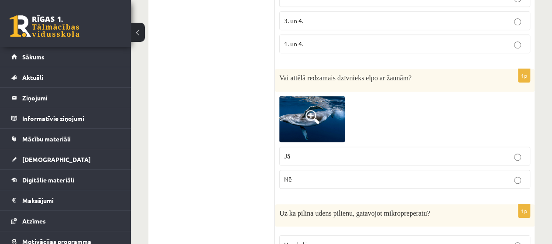
click at [320, 153] on p "Jā" at bounding box center [405, 156] width 242 height 9
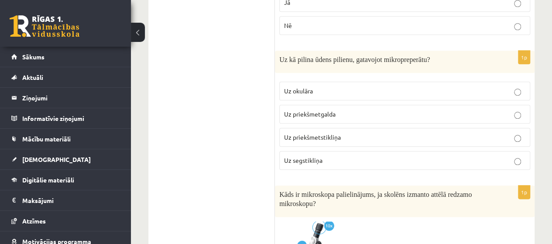
scroll to position [426, 0]
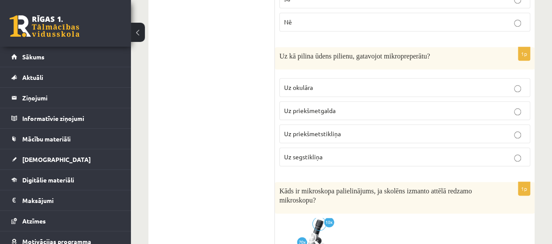
click at [317, 79] on label "Uz okulāra" at bounding box center [404, 87] width 251 height 19
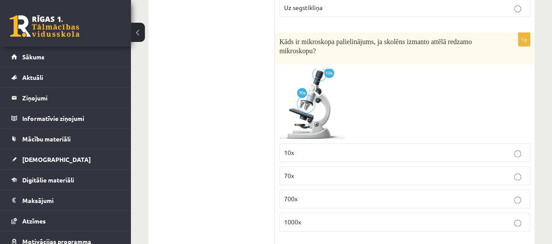
scroll to position [583, 0]
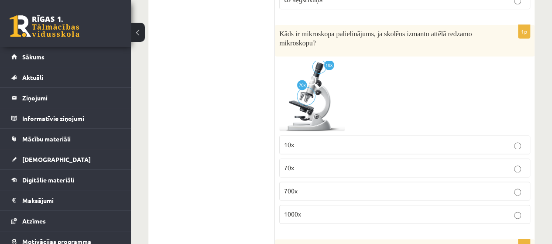
click at [380, 169] on label "70x" at bounding box center [404, 168] width 251 height 19
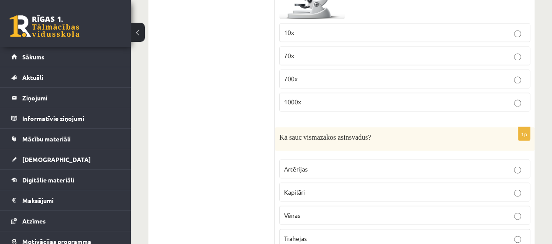
scroll to position [688, 0]
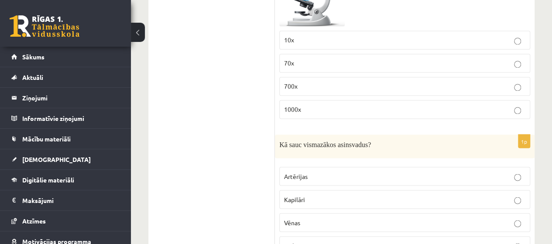
click at [459, 43] on label "10x" at bounding box center [404, 40] width 251 height 19
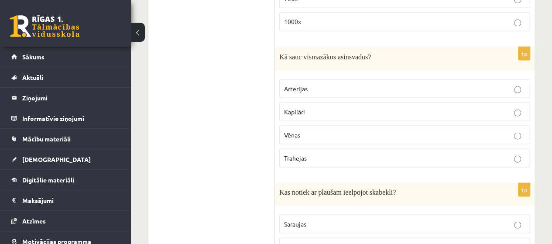
scroll to position [788, 0]
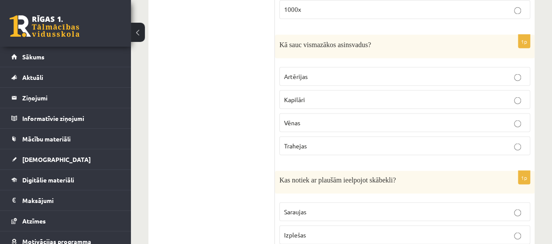
click at [348, 100] on label "Kapilāri" at bounding box center [404, 99] width 251 height 19
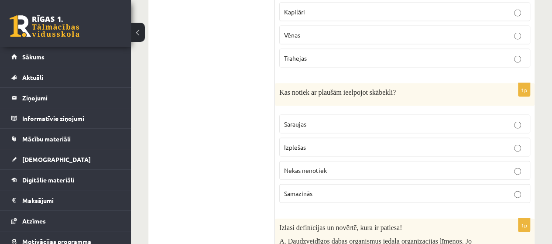
scroll to position [919, 0]
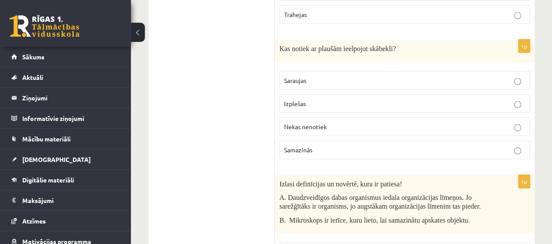
click at [333, 85] on fieldset "Saraujas Izplešas Nekas nenotiek Samazinās" at bounding box center [404, 114] width 251 height 95
click at [393, 99] on p "Izplešas" at bounding box center [405, 103] width 242 height 9
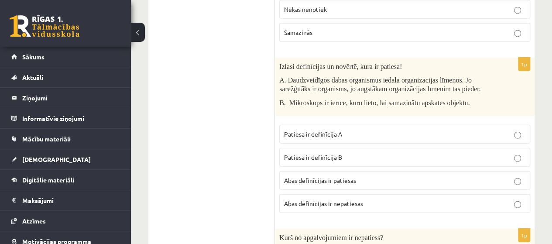
scroll to position [1050, 0]
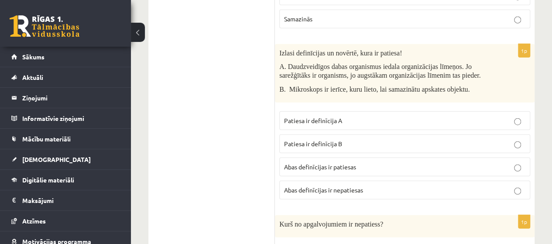
click at [352, 165] on label "Abas definīcijas ir patiesas" at bounding box center [404, 167] width 251 height 19
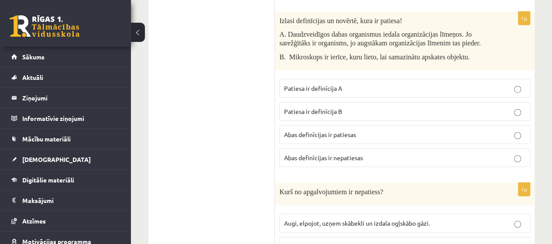
scroll to position [1138, 0]
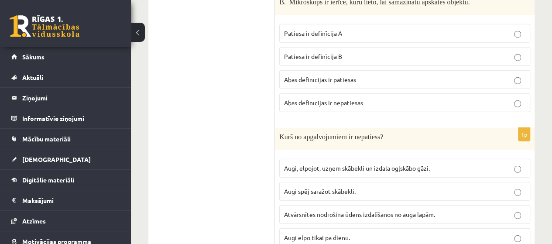
click at [386, 47] on label "Patiesa ir definīcija B" at bounding box center [404, 56] width 251 height 19
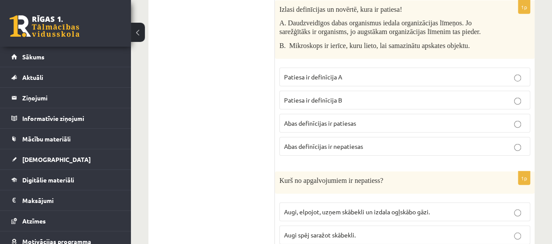
click at [362, 74] on label "Patiesa ir definīcija A" at bounding box center [404, 77] width 251 height 19
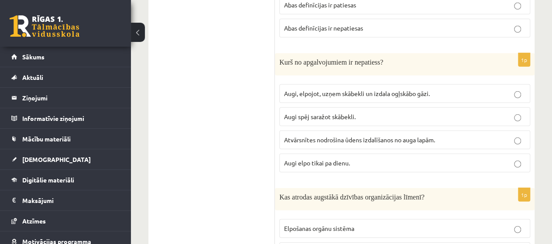
scroll to position [1225, 0]
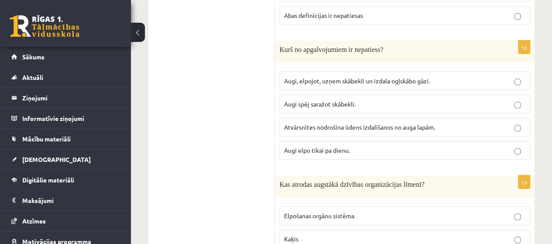
click at [345, 146] on span "Augi elpo tikai pa dienu." at bounding box center [317, 150] width 66 height 8
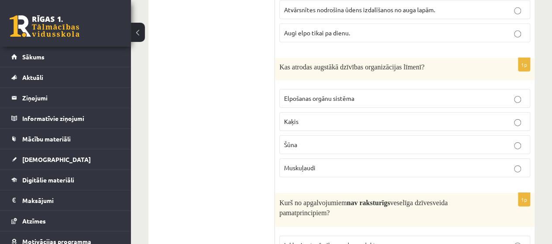
scroll to position [1356, 0]
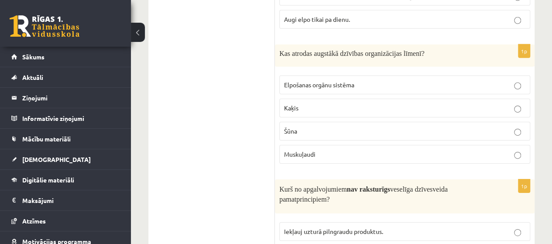
click at [328, 81] on span "Elpošanas orgānu sistēma" at bounding box center [319, 85] width 70 height 8
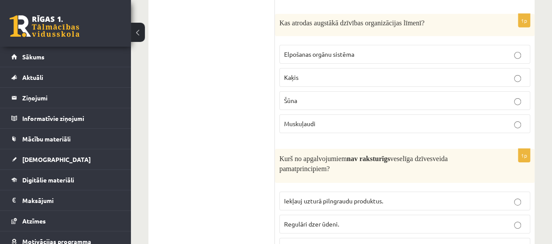
scroll to position [1400, 0]
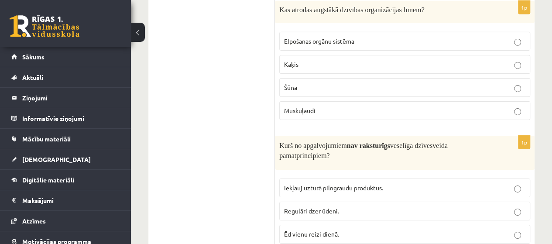
click at [349, 78] on label "Šūna" at bounding box center [404, 87] width 251 height 19
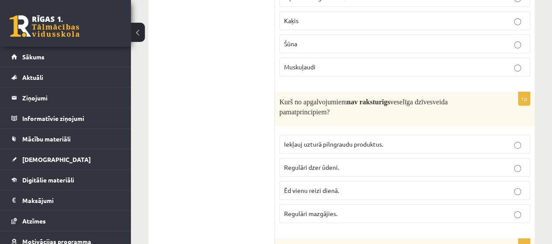
scroll to position [1487, 0]
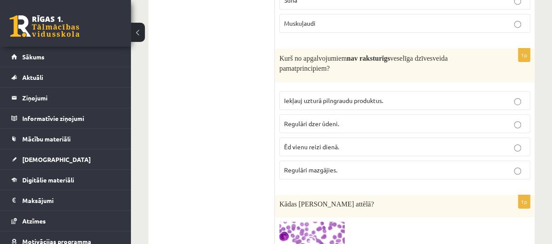
click at [348, 142] on p "Ēd vienu reizi dienā." at bounding box center [405, 146] width 242 height 9
click at [349, 166] on p "Regulāri mazgājies." at bounding box center [405, 170] width 242 height 9
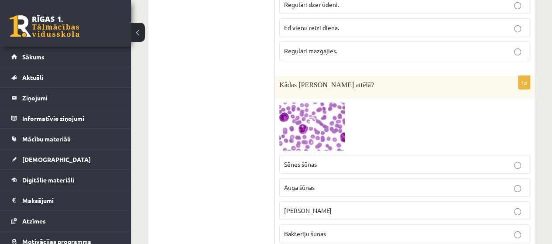
scroll to position [1618, 0]
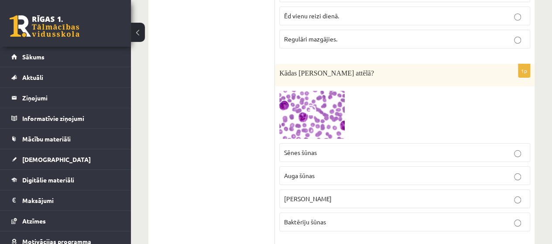
click at [334, 217] on p "Baktēriju šūnas" at bounding box center [405, 221] width 242 height 9
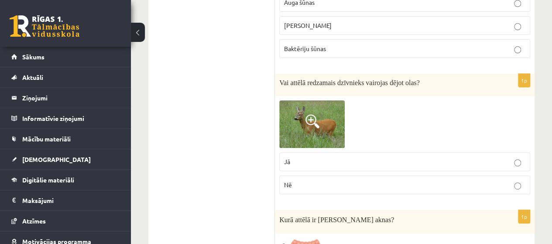
scroll to position [1802, 0]
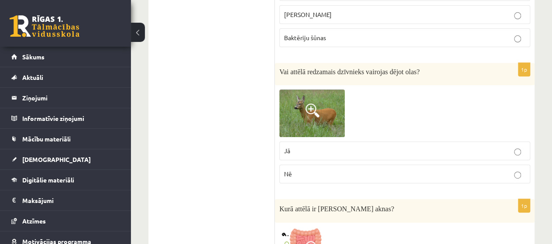
click at [324, 165] on label "Nē" at bounding box center [404, 174] width 251 height 19
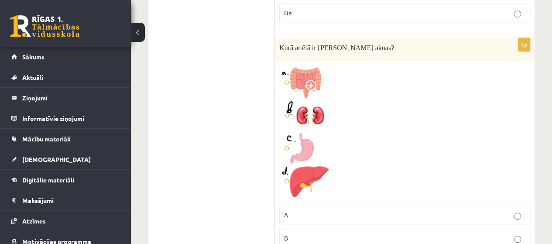
scroll to position [1977, 0]
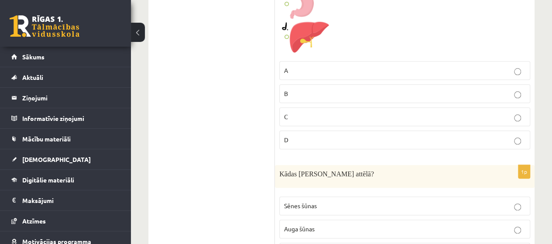
click at [404, 135] on p "D" at bounding box center [405, 139] width 242 height 9
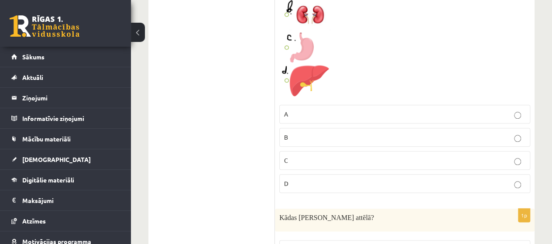
scroll to position [2195, 0]
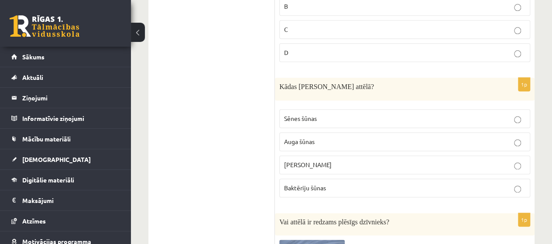
click at [384, 82] on p "Kādas šūnas redzamas attēlā?" at bounding box center [382, 86] width 207 height 9
click at [366, 85] on div "1p Kādas šūnas redzamas attēlā? Sēnes šūnas Auga šūnas Cilvēka šūnas Baktēriju …" at bounding box center [405, 141] width 260 height 126
click at [338, 137] on p "Auga šūnas" at bounding box center [405, 141] width 242 height 9
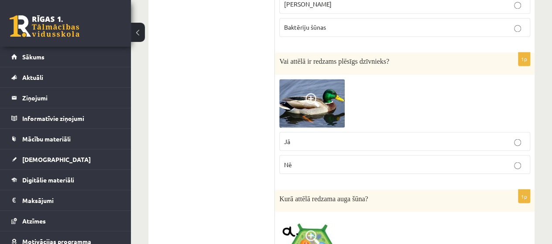
scroll to position [2370, 0]
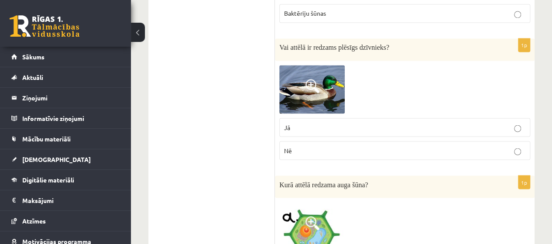
click at [376, 123] on p "Jā" at bounding box center [405, 127] width 242 height 9
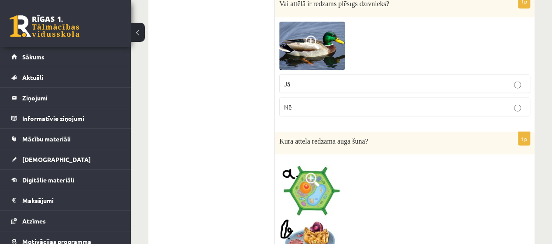
click at [393, 97] on label "Nē" at bounding box center [404, 106] width 251 height 19
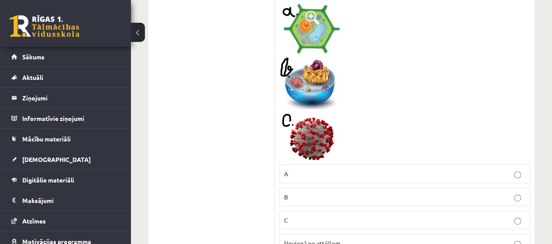
scroll to position [2588, 0]
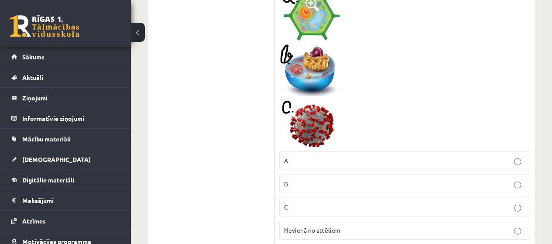
click at [414, 156] on p "A" at bounding box center [405, 160] width 242 height 9
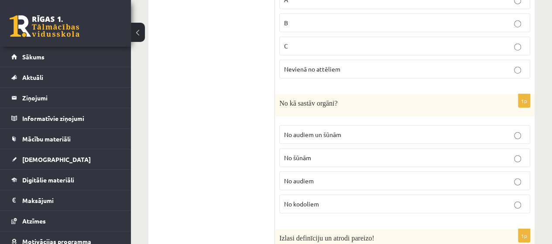
scroll to position [2763, 0]
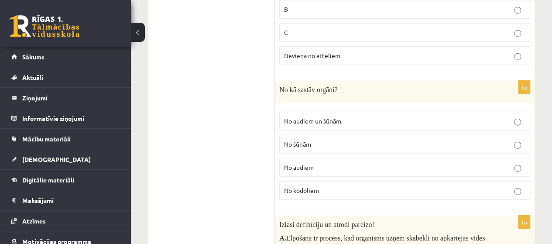
click at [369, 117] on p "No audiem un šūnām" at bounding box center [405, 121] width 242 height 9
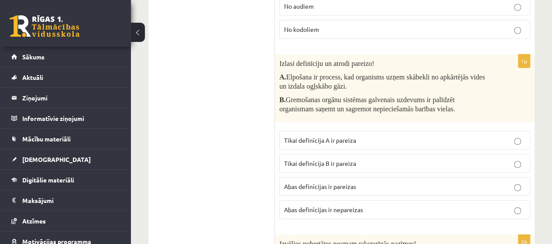
scroll to position [2938, 0]
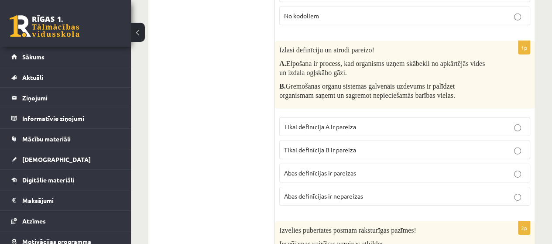
click at [387, 169] on p "Abas definīcijas ir pareizas" at bounding box center [405, 173] width 242 height 9
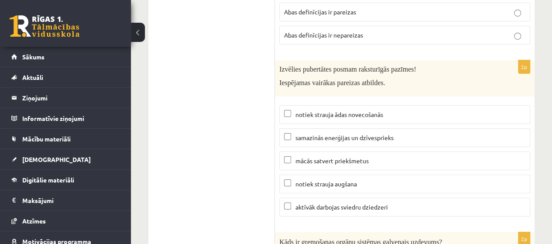
scroll to position [3112, 0]
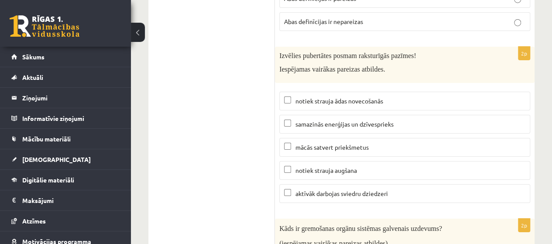
click at [369, 166] on p "notiek strauja augšana" at bounding box center [405, 170] width 242 height 9
click at [407, 97] on p "notiek strauja ādas novecošanās" at bounding box center [405, 101] width 242 height 9
click at [435, 115] on label "samazinās enerģijas un dzīvesprieks" at bounding box center [404, 124] width 251 height 19
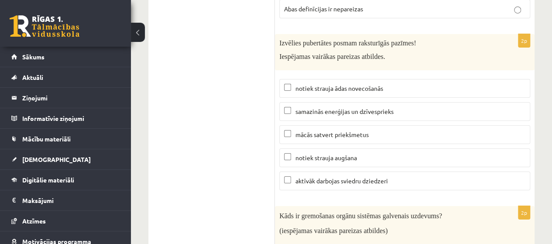
scroll to position [3156, 0]
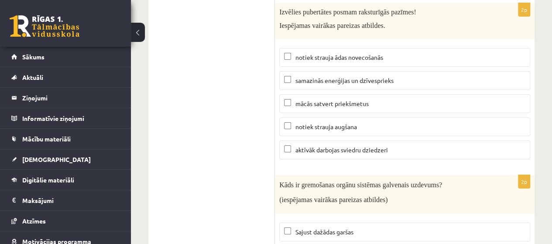
click at [414, 76] on p "samazinās enerģijas un dzīvesprieks" at bounding box center [405, 80] width 242 height 9
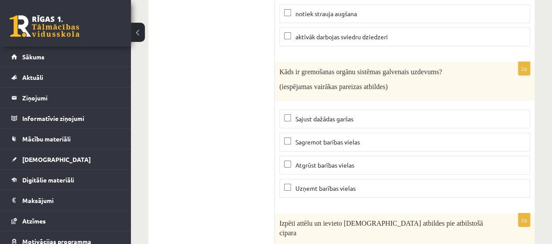
scroll to position [3287, 0]
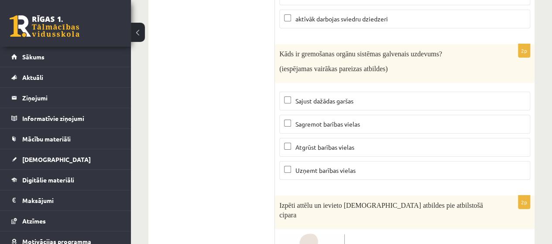
click at [355, 120] on span "Sagremot barības vielas" at bounding box center [328, 124] width 65 height 8
click at [328, 92] on label "Sajust dažādas garšas" at bounding box center [404, 101] width 251 height 19
click at [348, 120] on span "Sagremot barības vielas" at bounding box center [328, 124] width 65 height 8
click at [321, 97] on span "Sajust dažādas garšas" at bounding box center [325, 101] width 58 height 8
click at [334, 166] on span "Uzņemt barības vielas" at bounding box center [326, 170] width 60 height 8
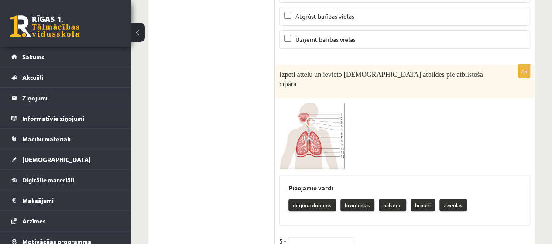
scroll to position [3462, 0]
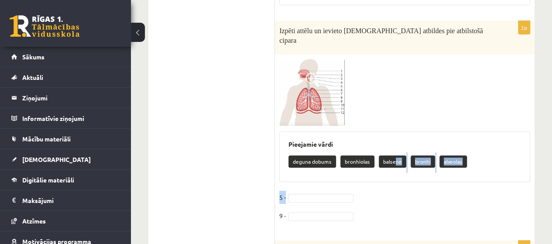
drag, startPoint x: 393, startPoint y: 129, endPoint x: 368, endPoint y: 153, distance: 35.2
click at [368, 153] on div "2p Izpēti attēlu un ievieto pareizās atbildes pie atbilstošā cipara Pieejamie v…" at bounding box center [405, 126] width 260 height 211
click at [375, 145] on div "Pieejamie vārdi deguna dobums bronhiolas balsene bronhi alveolas" at bounding box center [404, 156] width 251 height 51
click at [295, 191] on fieldset "5 - 9 -" at bounding box center [404, 209] width 251 height 37
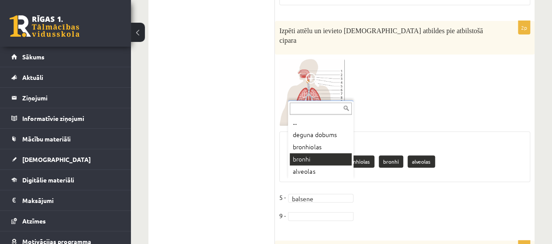
drag, startPoint x: 336, startPoint y: 155, endPoint x: 342, endPoint y: 160, distance: 6.8
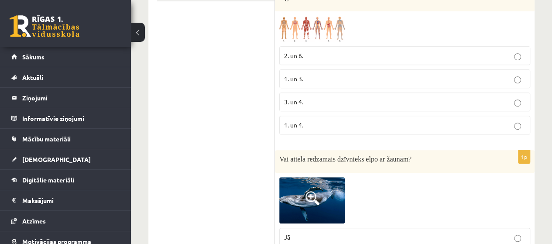
scroll to position [0, 0]
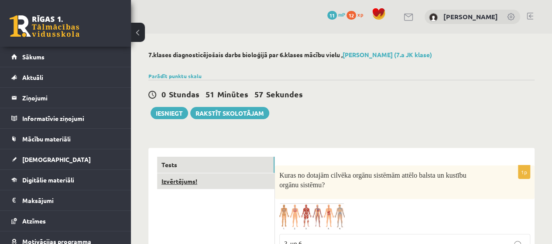
click at [224, 186] on link "Izvērtējums!" at bounding box center [215, 181] width 117 height 16
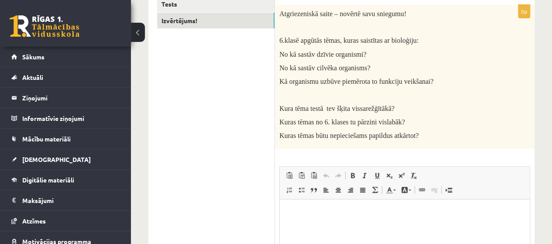
scroll to position [175, 0]
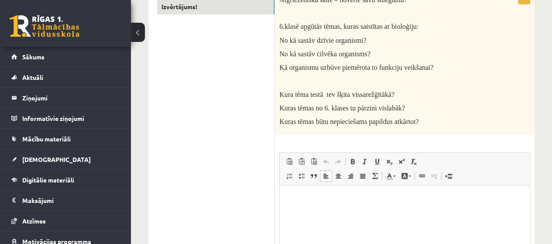
click at [421, 209] on html at bounding box center [405, 199] width 250 height 27
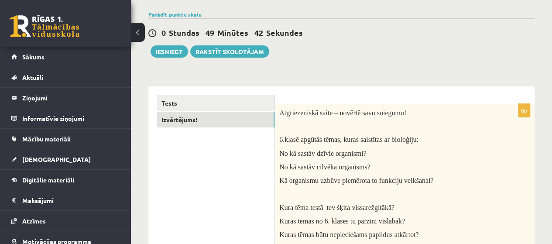
scroll to position [59, 0]
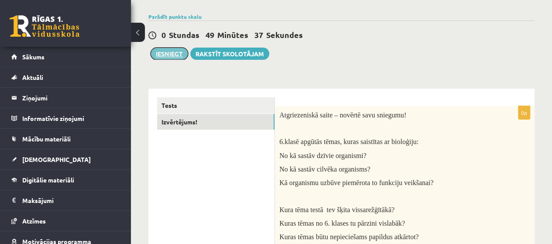
click at [166, 50] on button "Iesniegt" at bounding box center [170, 54] width 38 height 12
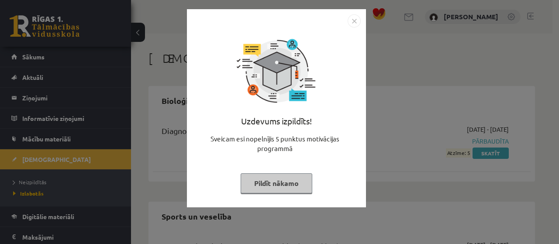
click at [285, 186] on button "Pildīt nākamo" at bounding box center [277, 183] width 72 height 20
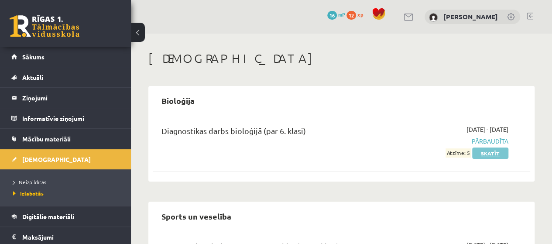
click at [480, 152] on link "Skatīt" at bounding box center [491, 153] width 36 height 11
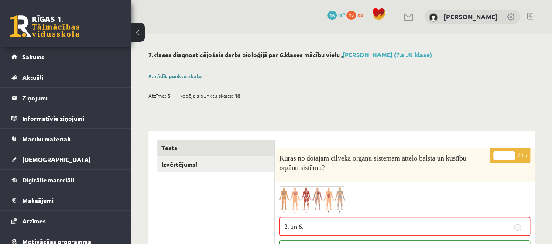
click at [182, 76] on link "Parādīt punktu skalu" at bounding box center [174, 75] width 53 height 7
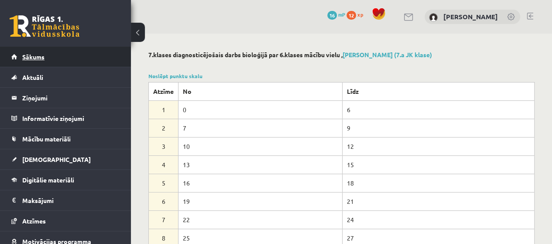
click at [28, 58] on span "Sākums" at bounding box center [33, 57] width 22 height 8
